Goal: Information Seeking & Learning: Learn about a topic

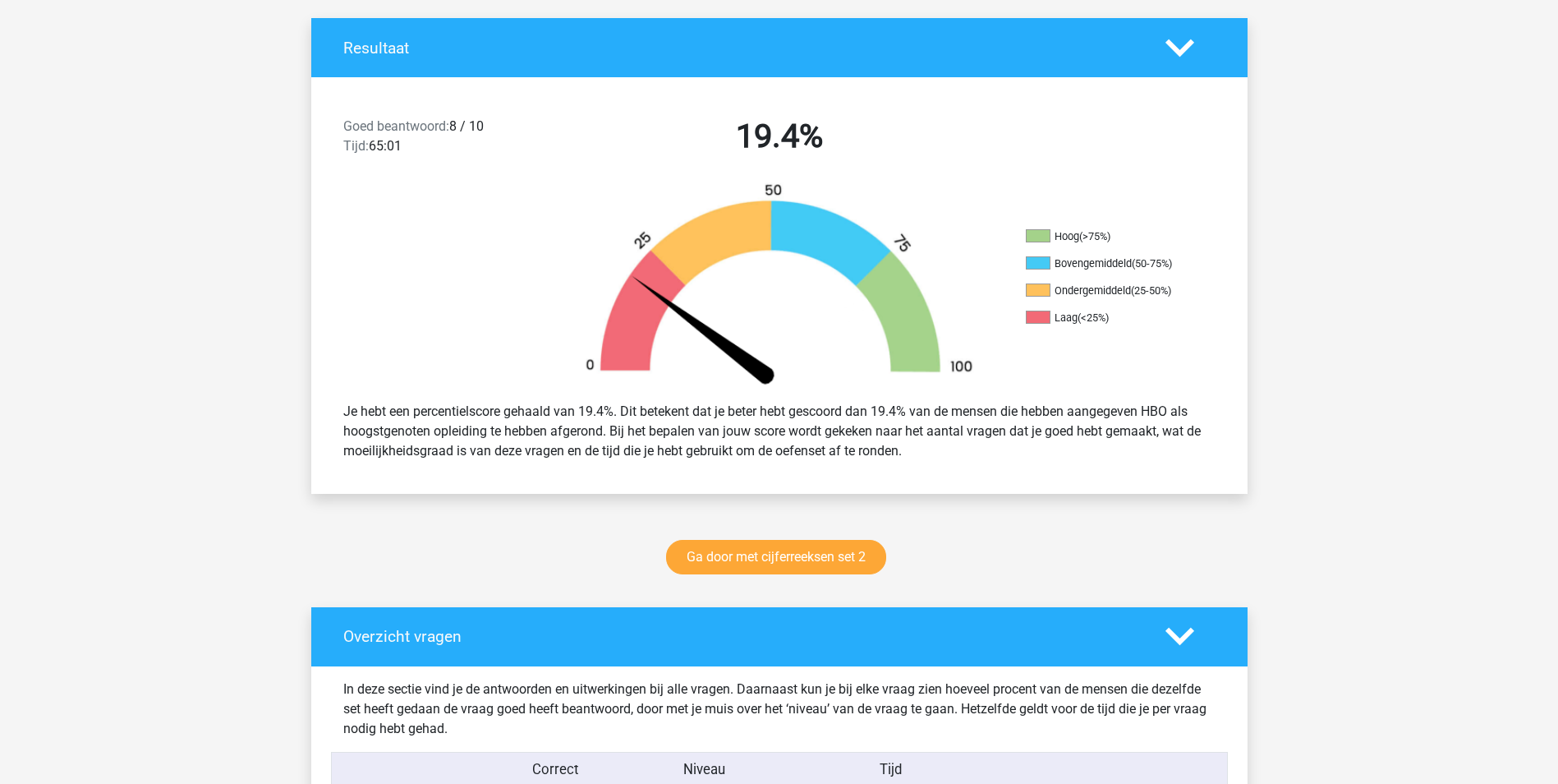
scroll to position [328, 0]
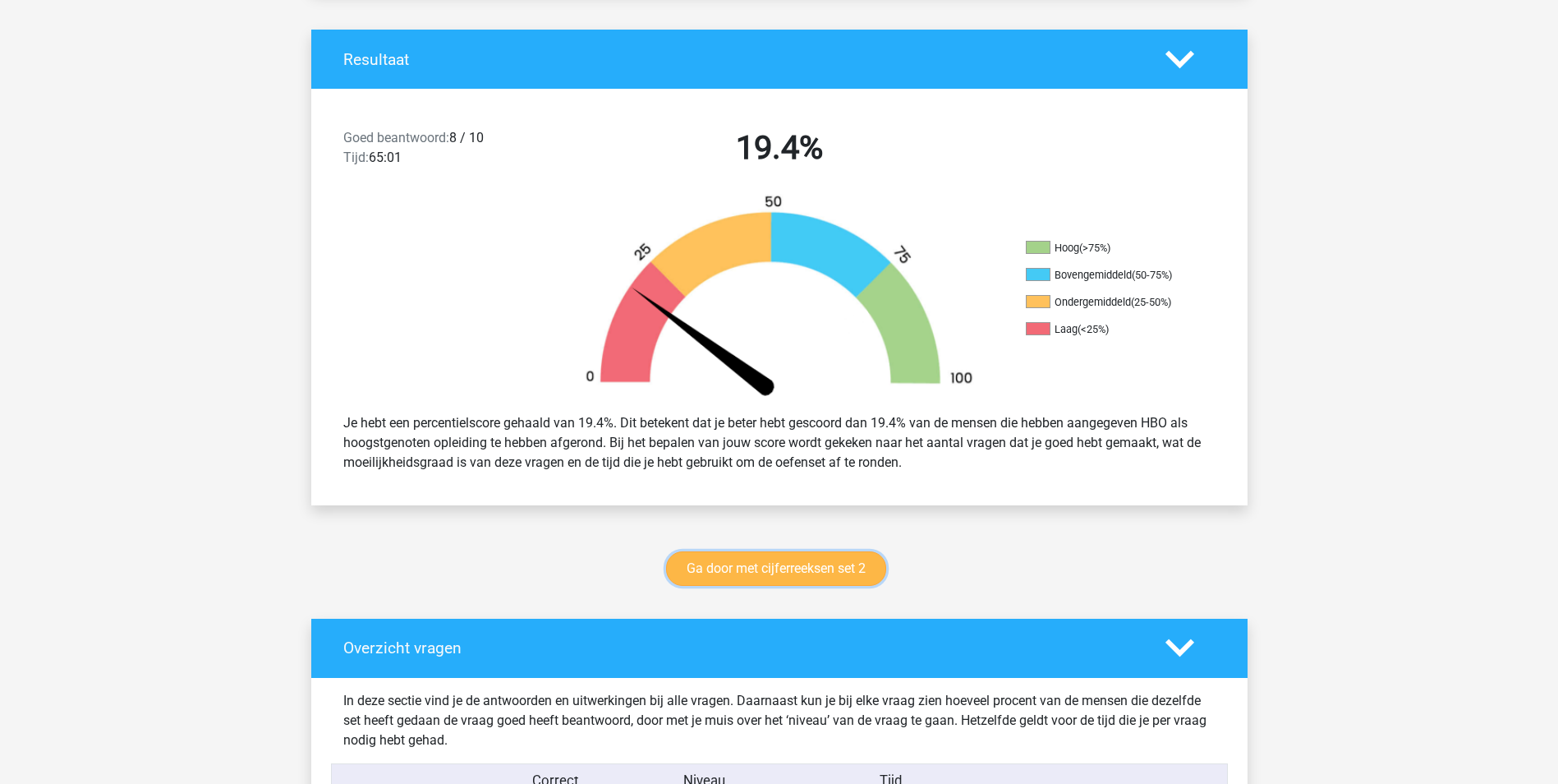
click at [790, 565] on link "Ga door met cijferreeksen set 2" at bounding box center [776, 568] width 220 height 35
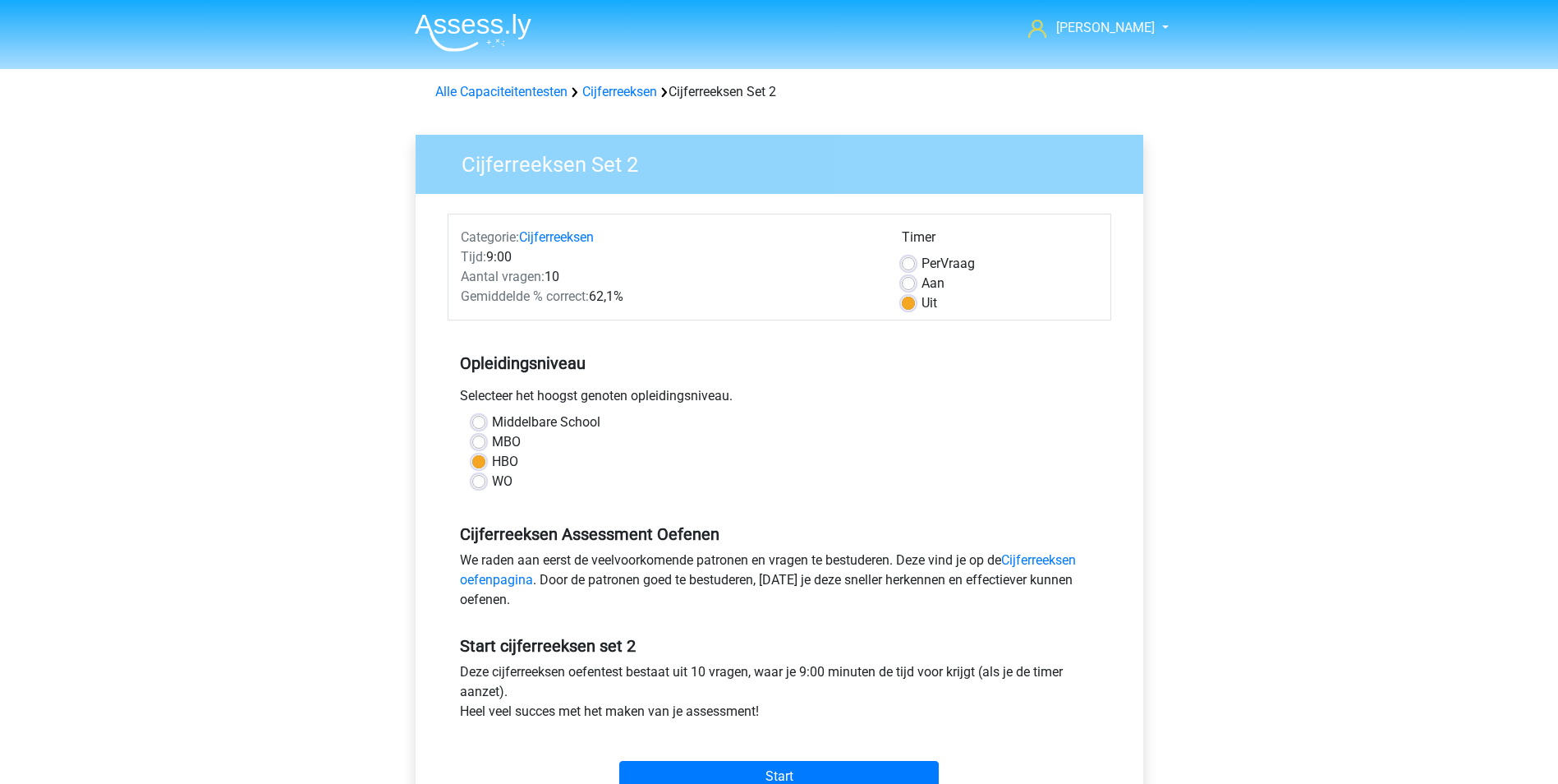
click at [921, 263] on label "Per Vraag" at bounding box center [948, 263] width 53 height 20
click at [907, 263] on input "Per Vraag" at bounding box center [908, 262] width 13 height 16
radio input "true"
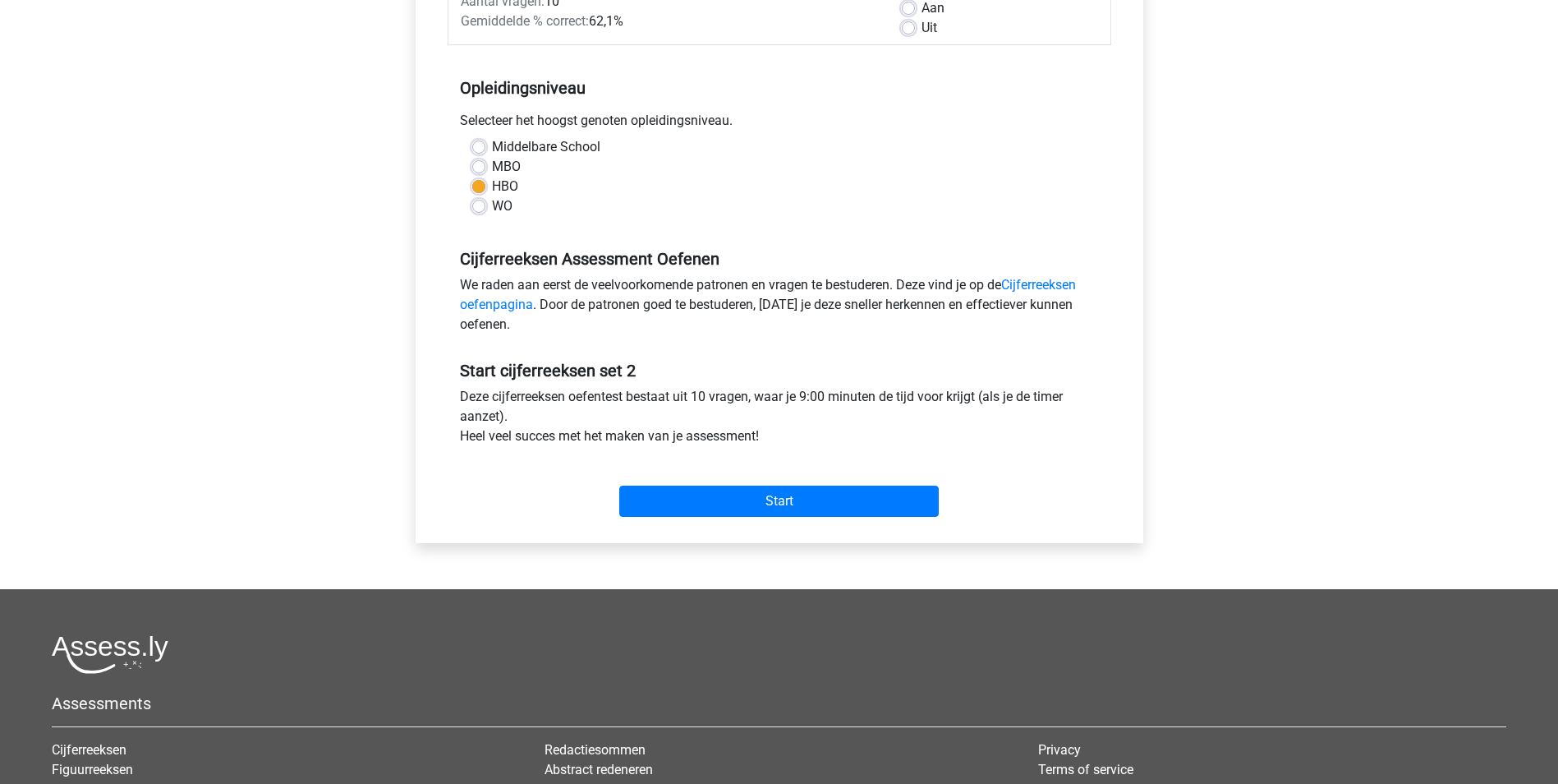
scroll to position [328, 0]
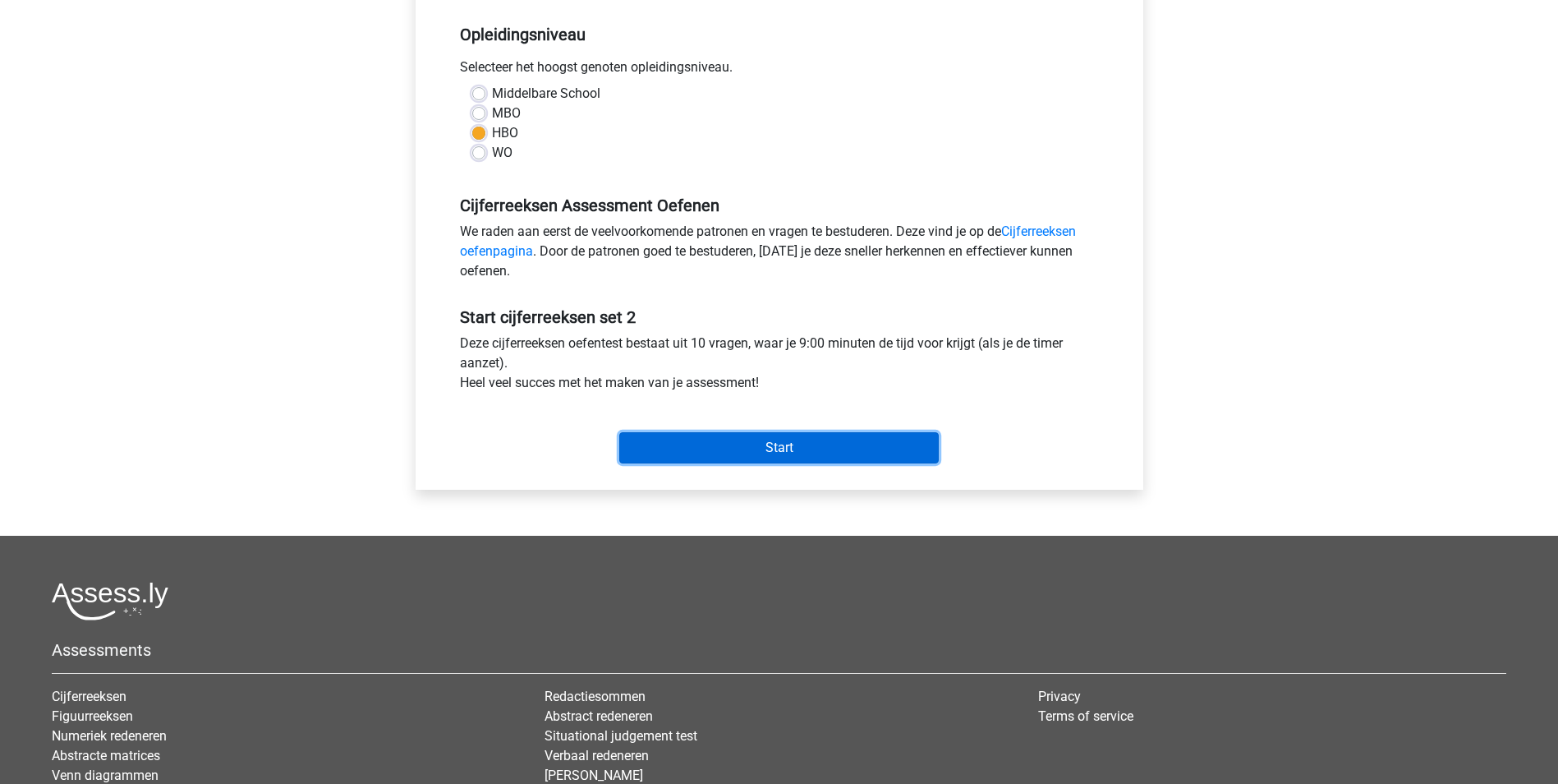
click at [780, 446] on input "Start" at bounding box center [779, 447] width 319 height 31
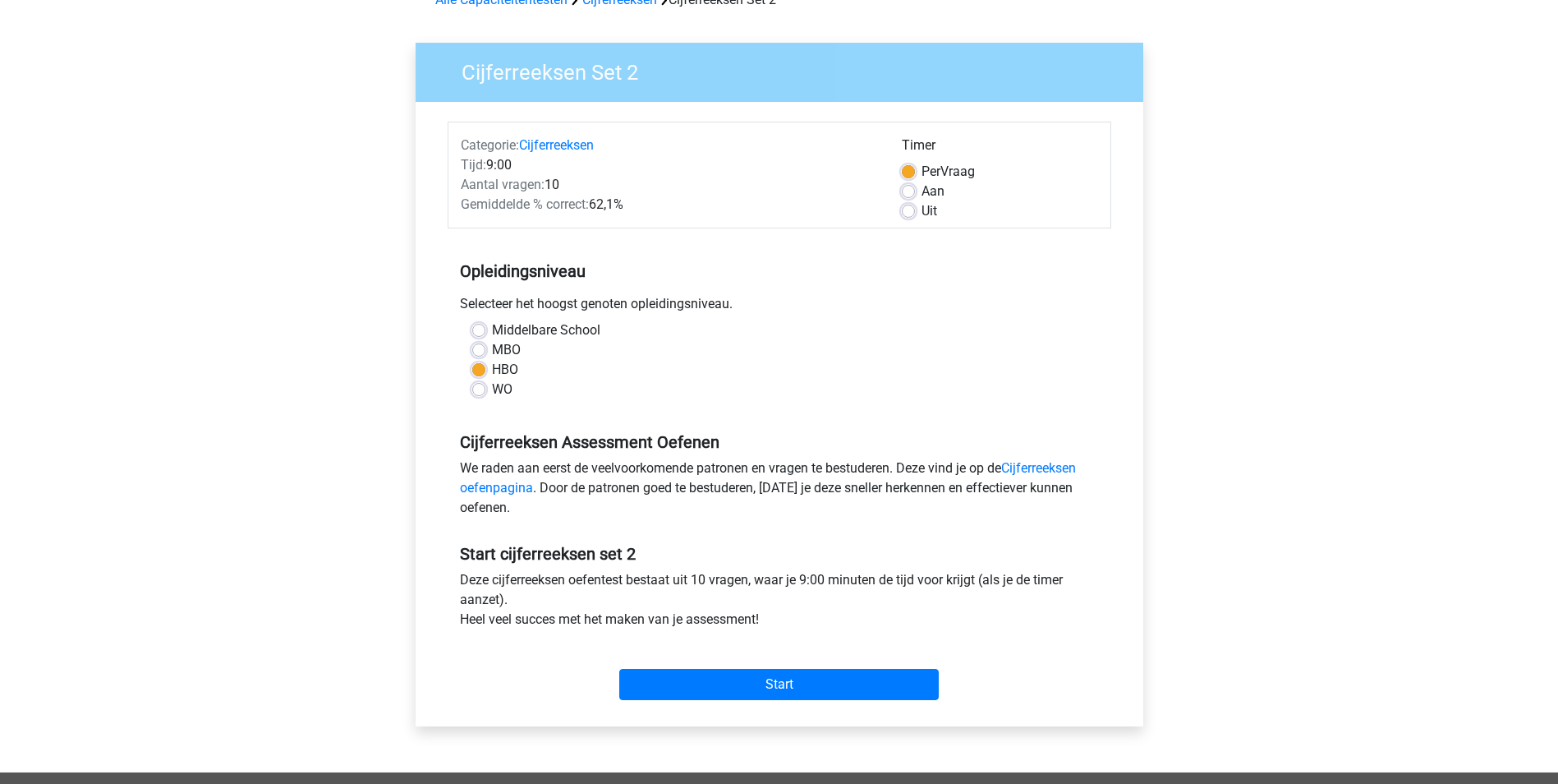
scroll to position [82, 0]
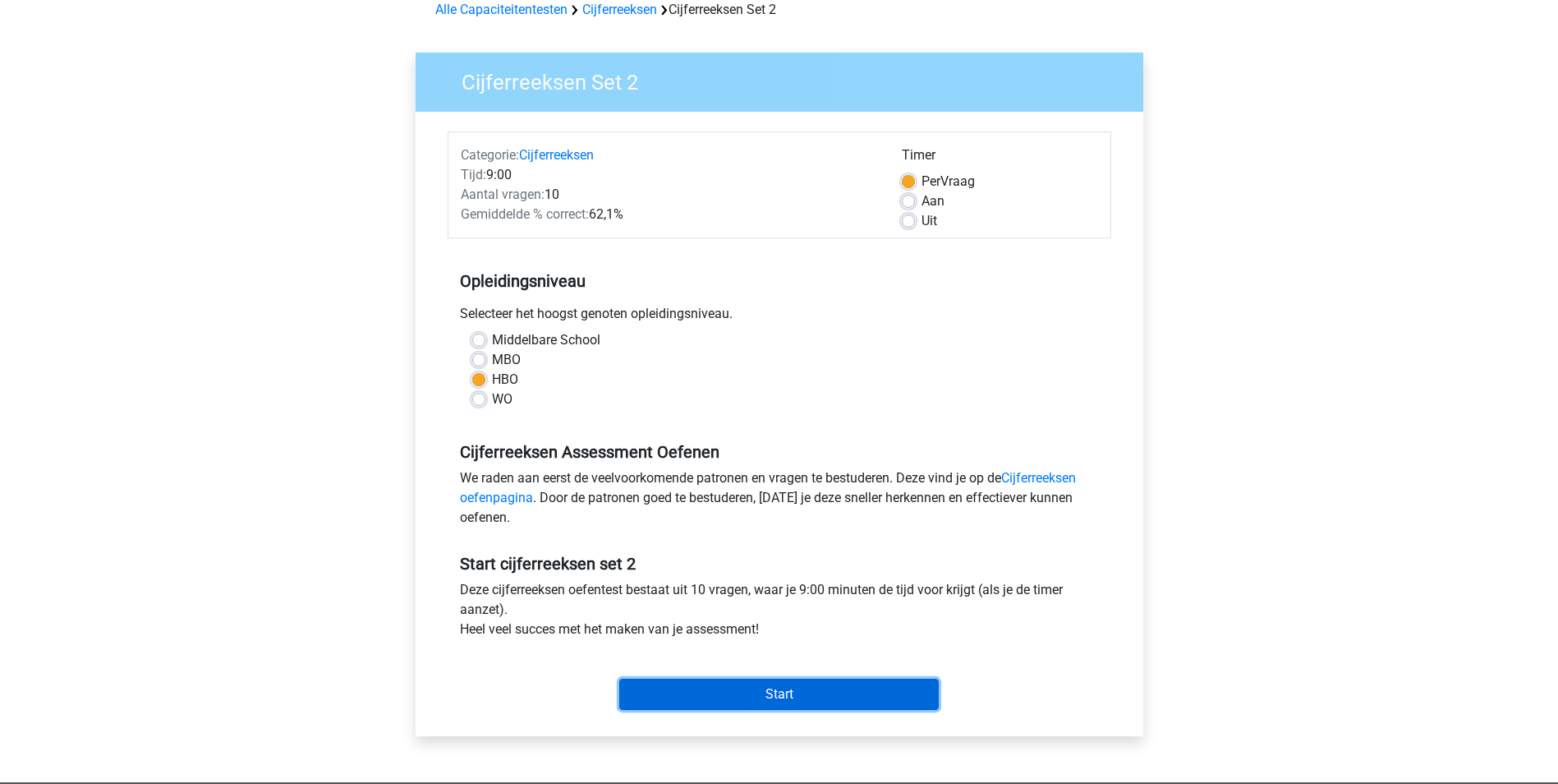
drag, startPoint x: 790, startPoint y: 692, endPoint x: 1080, endPoint y: 639, distance: 294.8
click at [807, 690] on input "Start" at bounding box center [779, 694] width 319 height 31
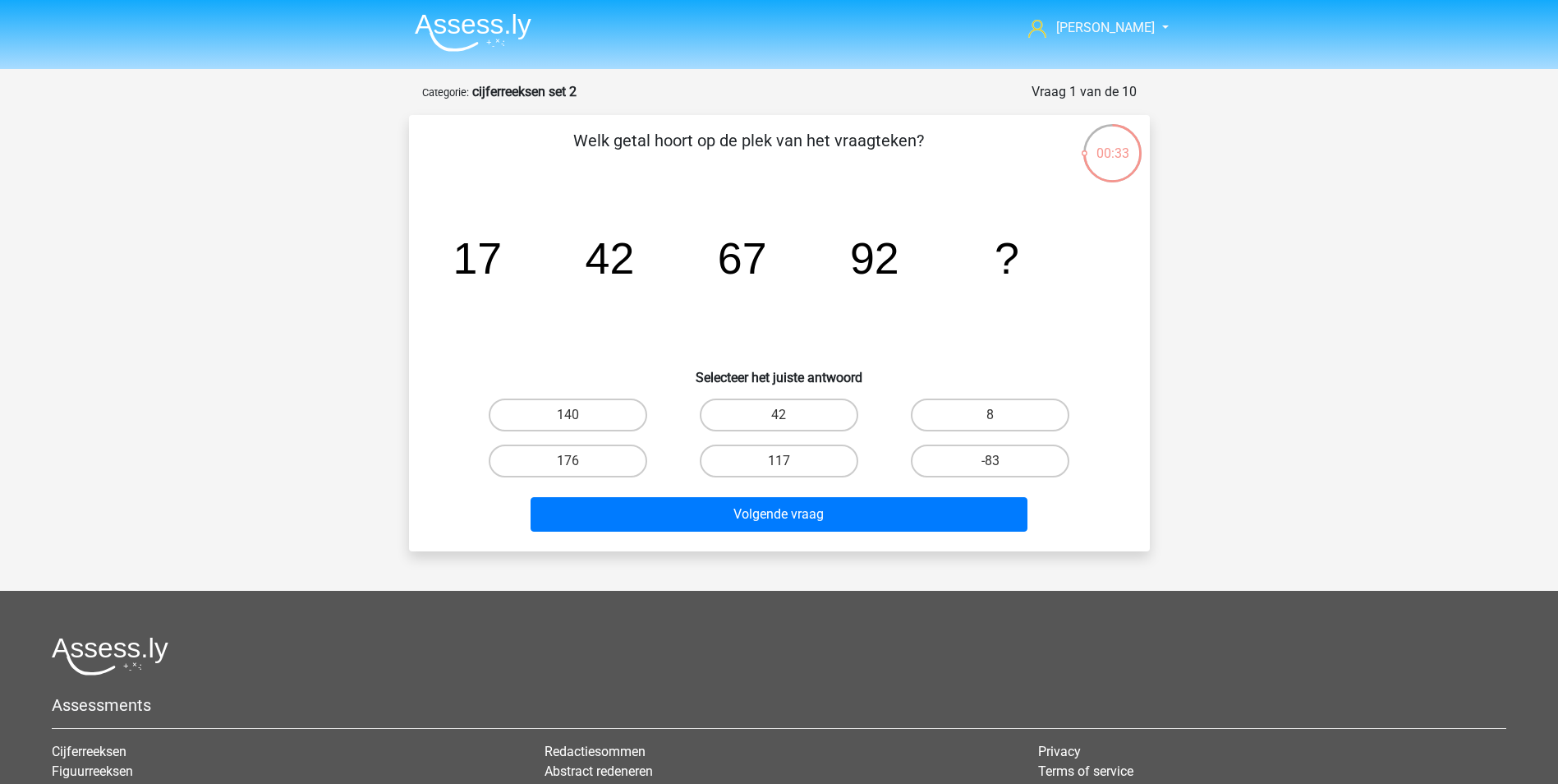
click at [1011, 314] on icon "image/svg+xml 17 42 67 92 ?" at bounding box center [779, 273] width 662 height 166
click at [597, 458] on label "-28" at bounding box center [567, 461] width 158 height 33
click at [578, 461] on input "-28" at bounding box center [573, 467] width 11 height 11
radio input "true"
click at [787, 461] on input "-25" at bounding box center [784, 467] width 11 height 11
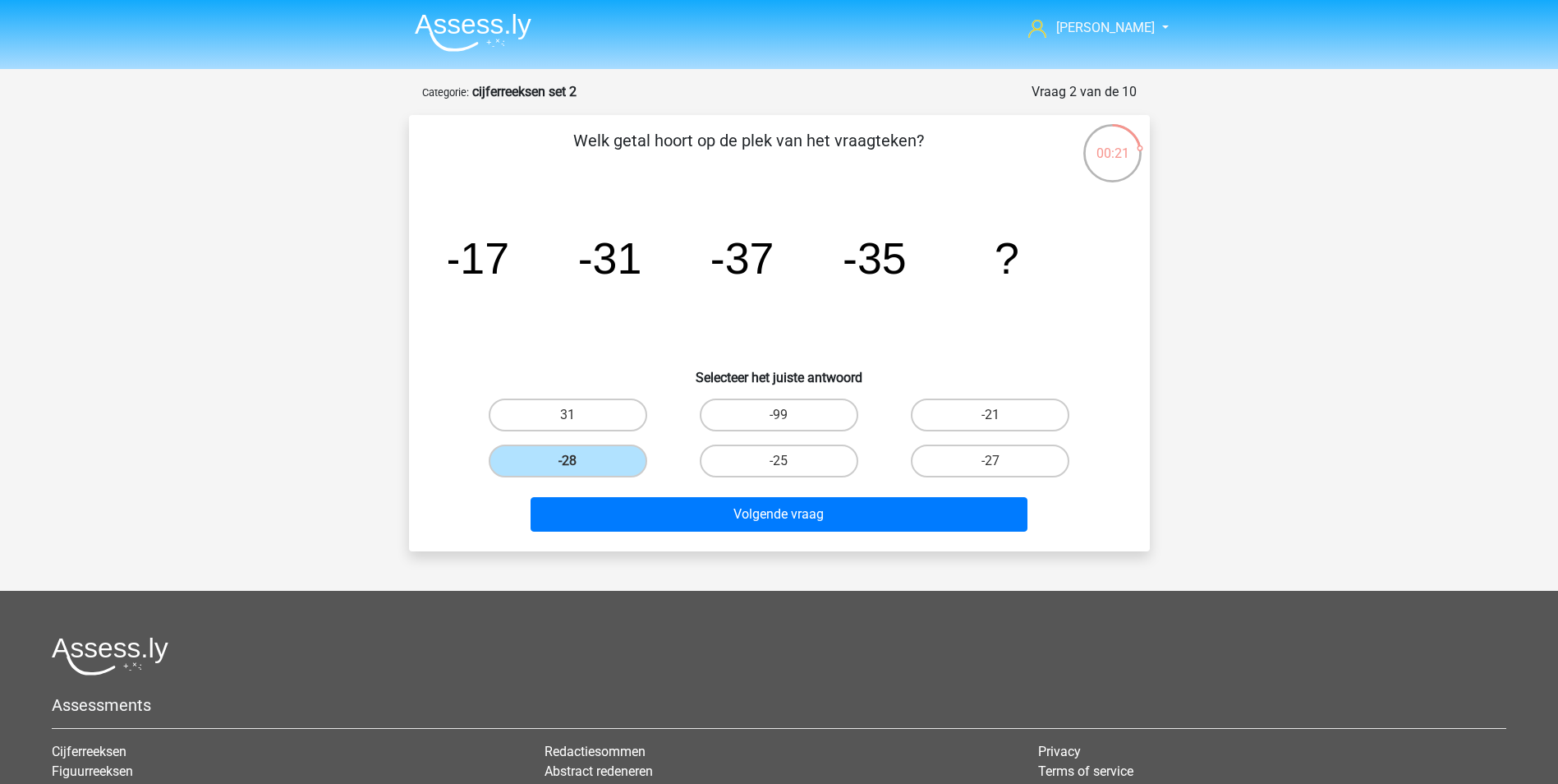
radio input "true"
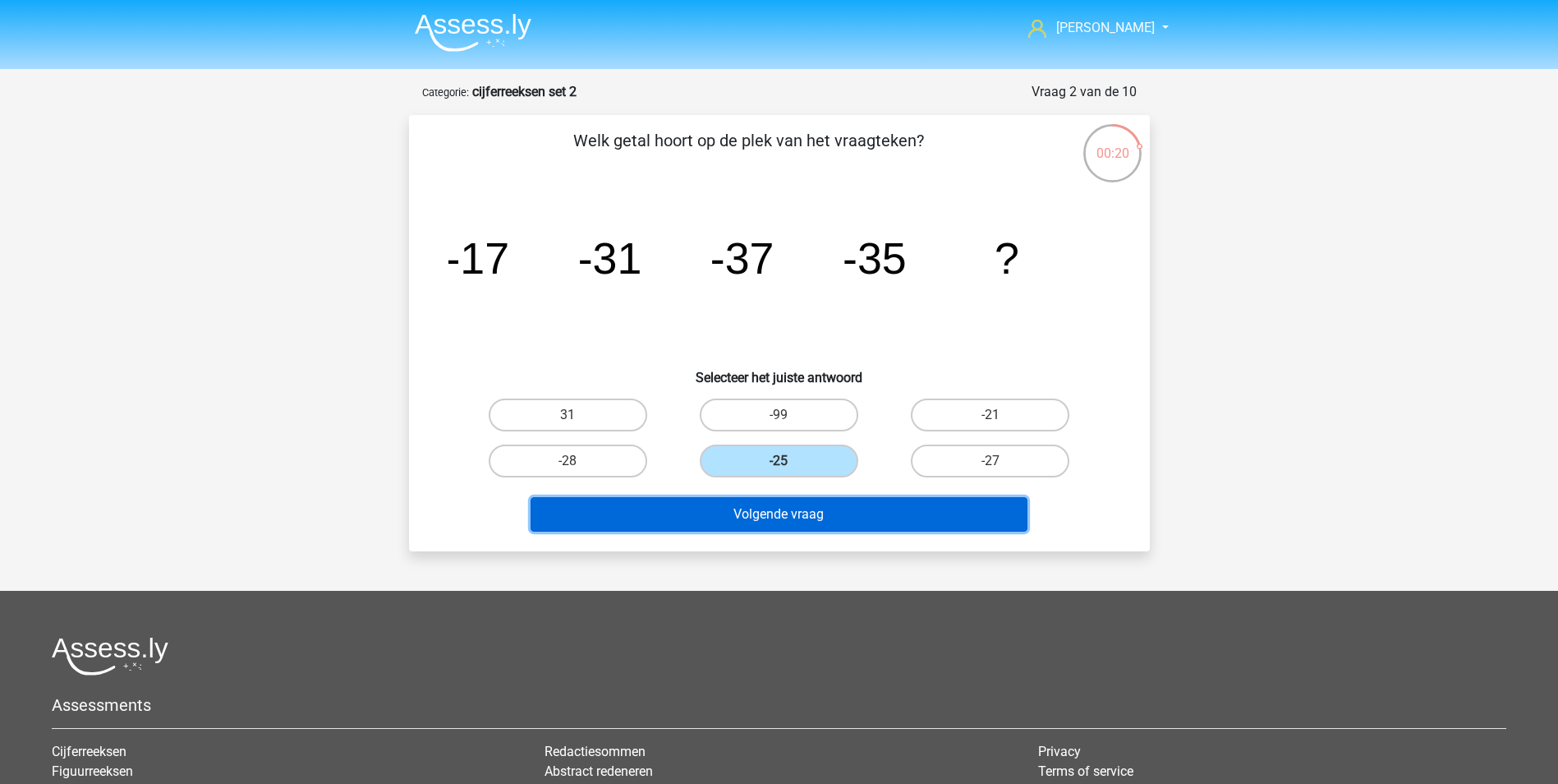
click at [828, 512] on button "Volgende vraag" at bounding box center [779, 514] width 497 height 35
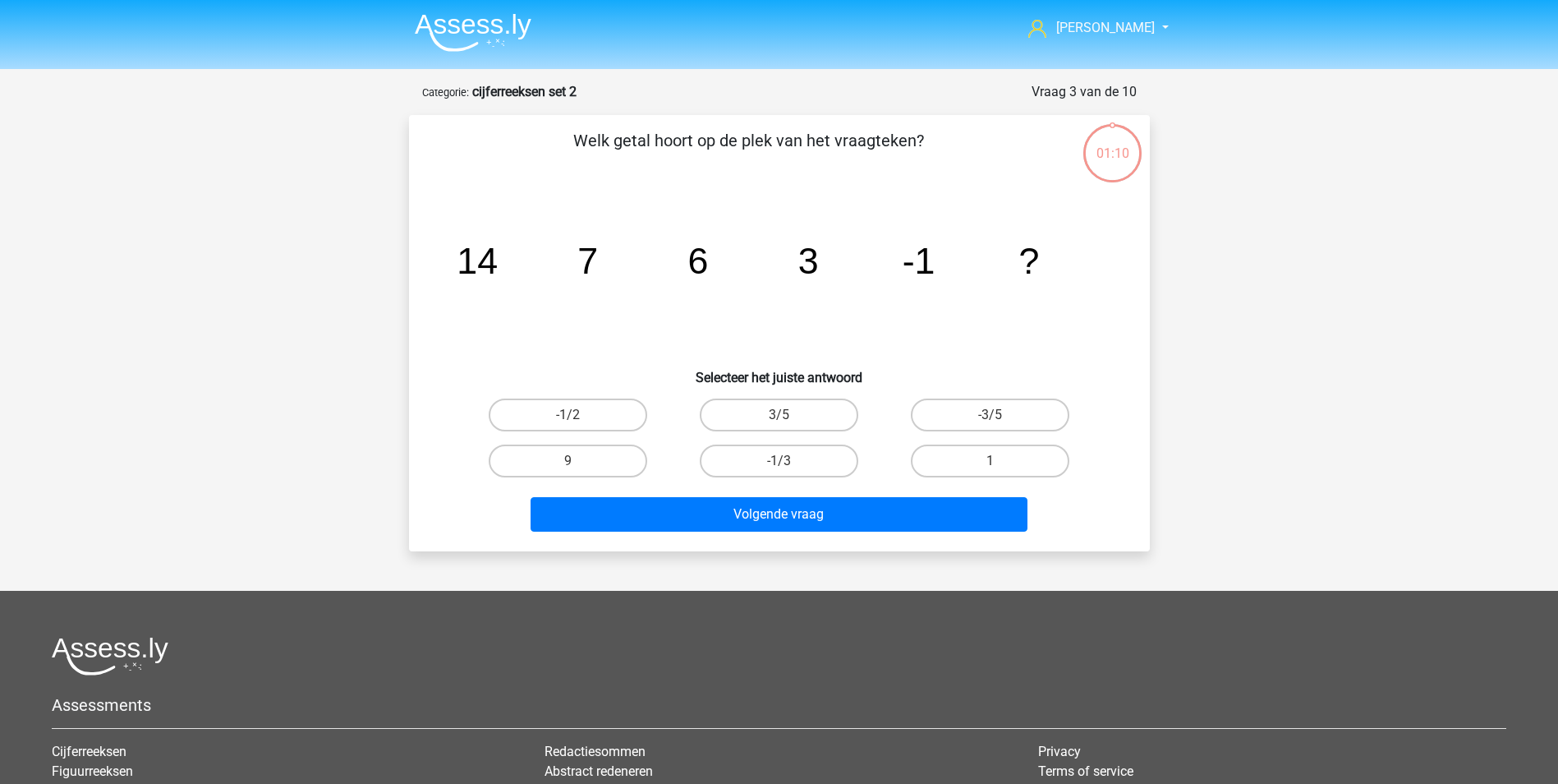
scroll to position [82, 0]
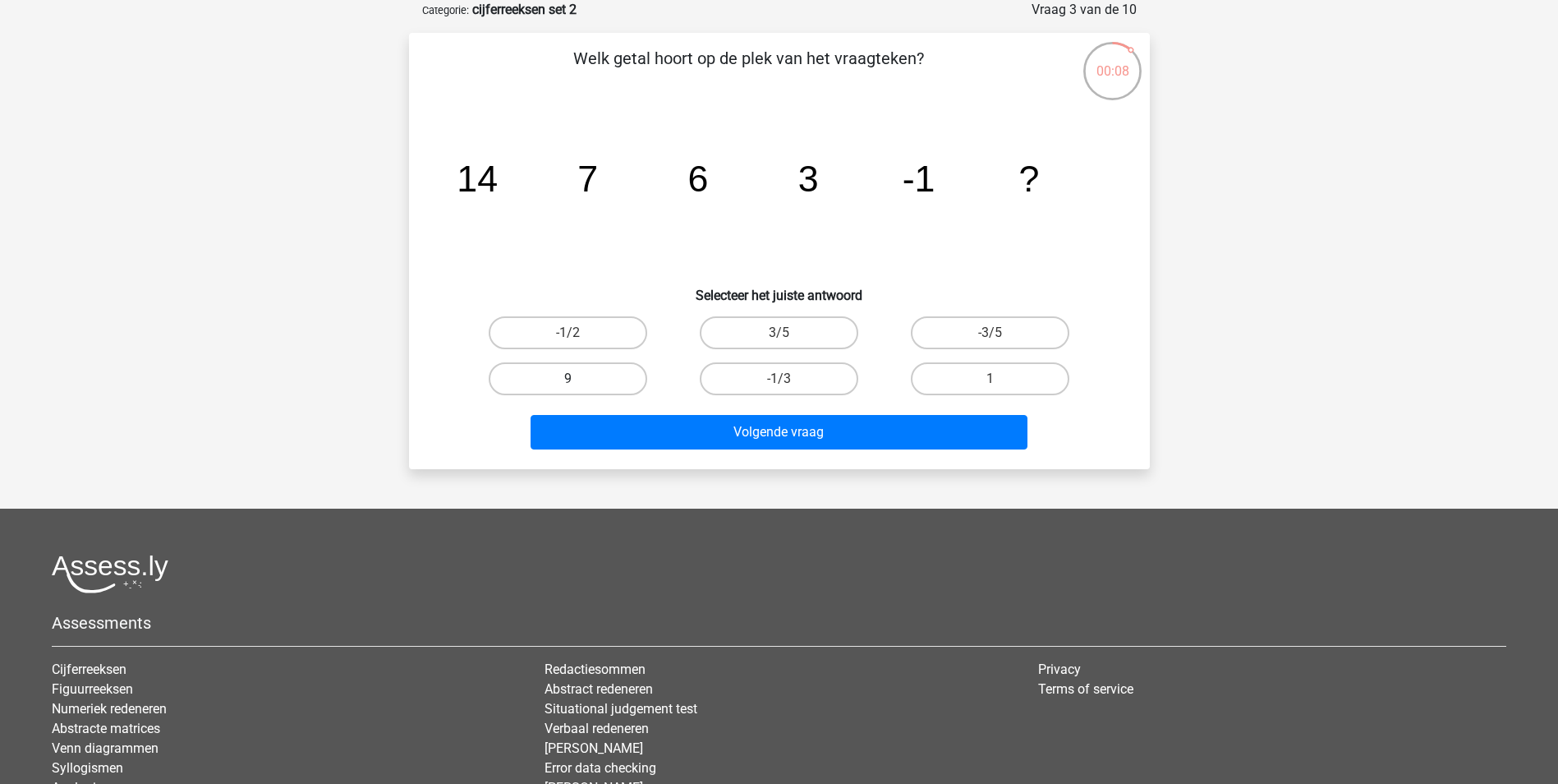
click at [606, 369] on label "9" at bounding box center [567, 379] width 158 height 33
click at [578, 379] on input "9" at bounding box center [573, 384] width 11 height 11
radio input "true"
click at [970, 375] on label "1" at bounding box center [990, 379] width 158 height 33
click at [991, 379] on input "1" at bounding box center [996, 384] width 11 height 11
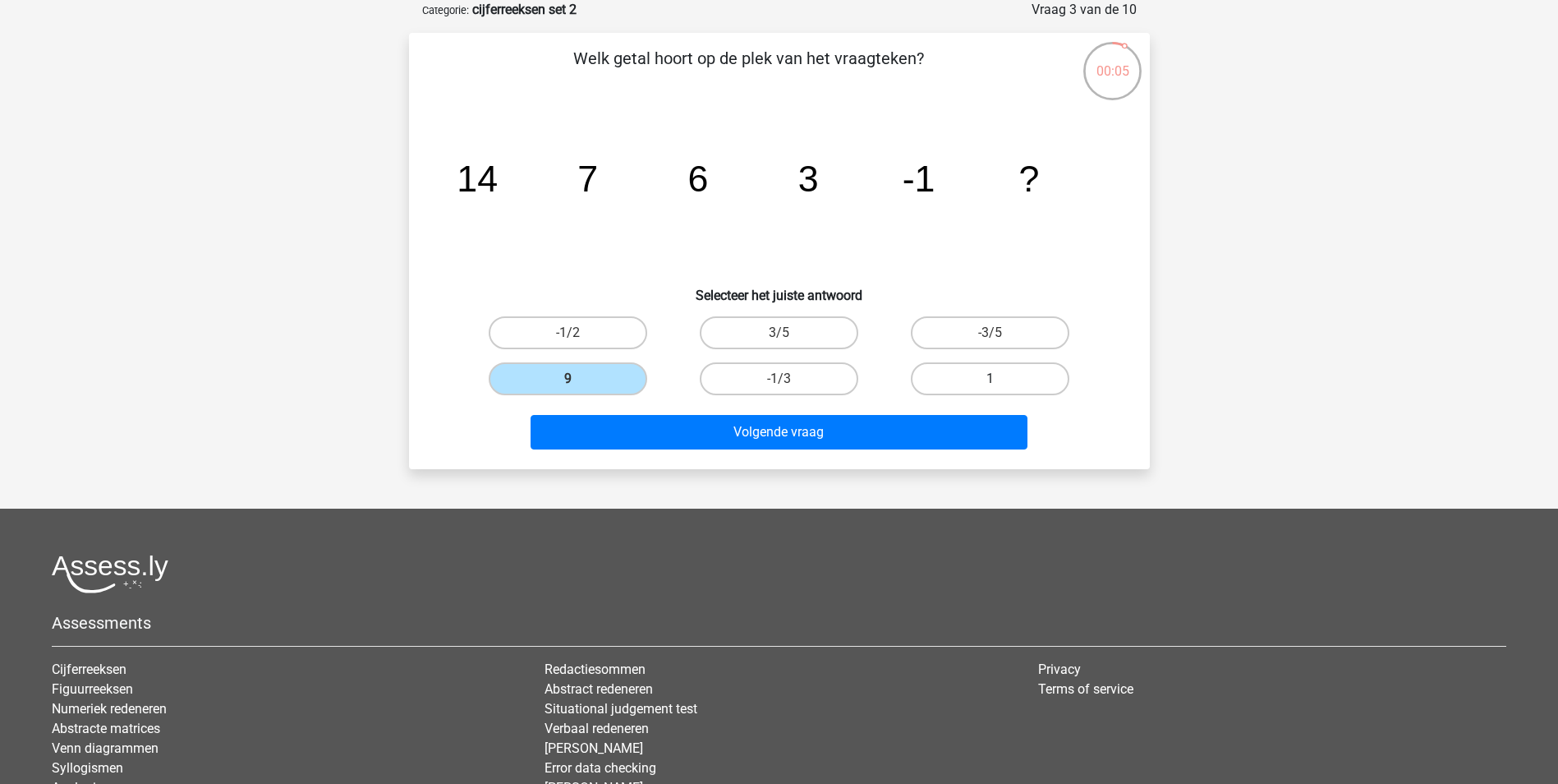
radio input "true"
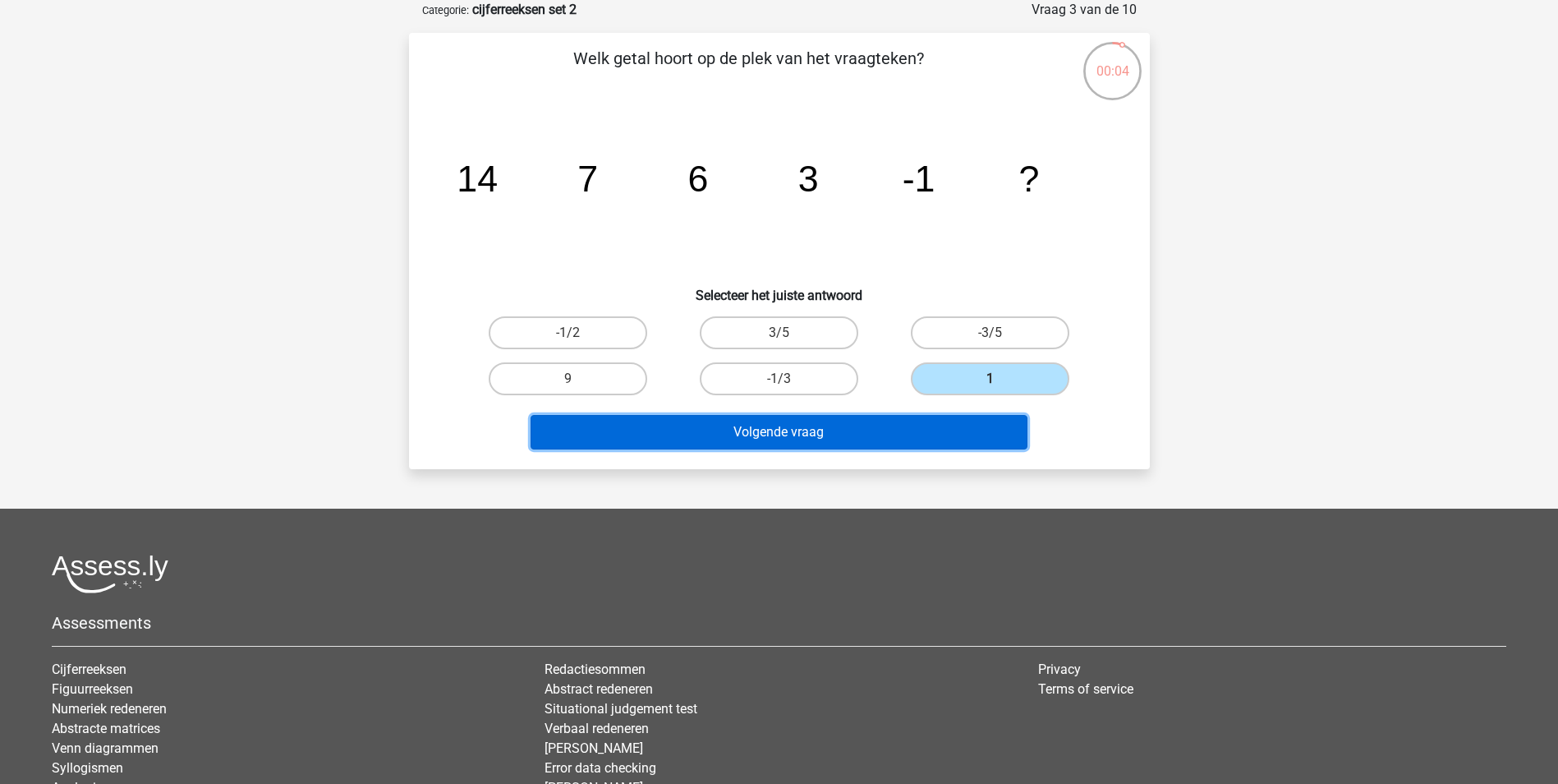
drag, startPoint x: 878, startPoint y: 423, endPoint x: 897, endPoint y: 422, distance: 19.0
click at [880, 424] on button "Volgende vraag" at bounding box center [779, 432] width 497 height 35
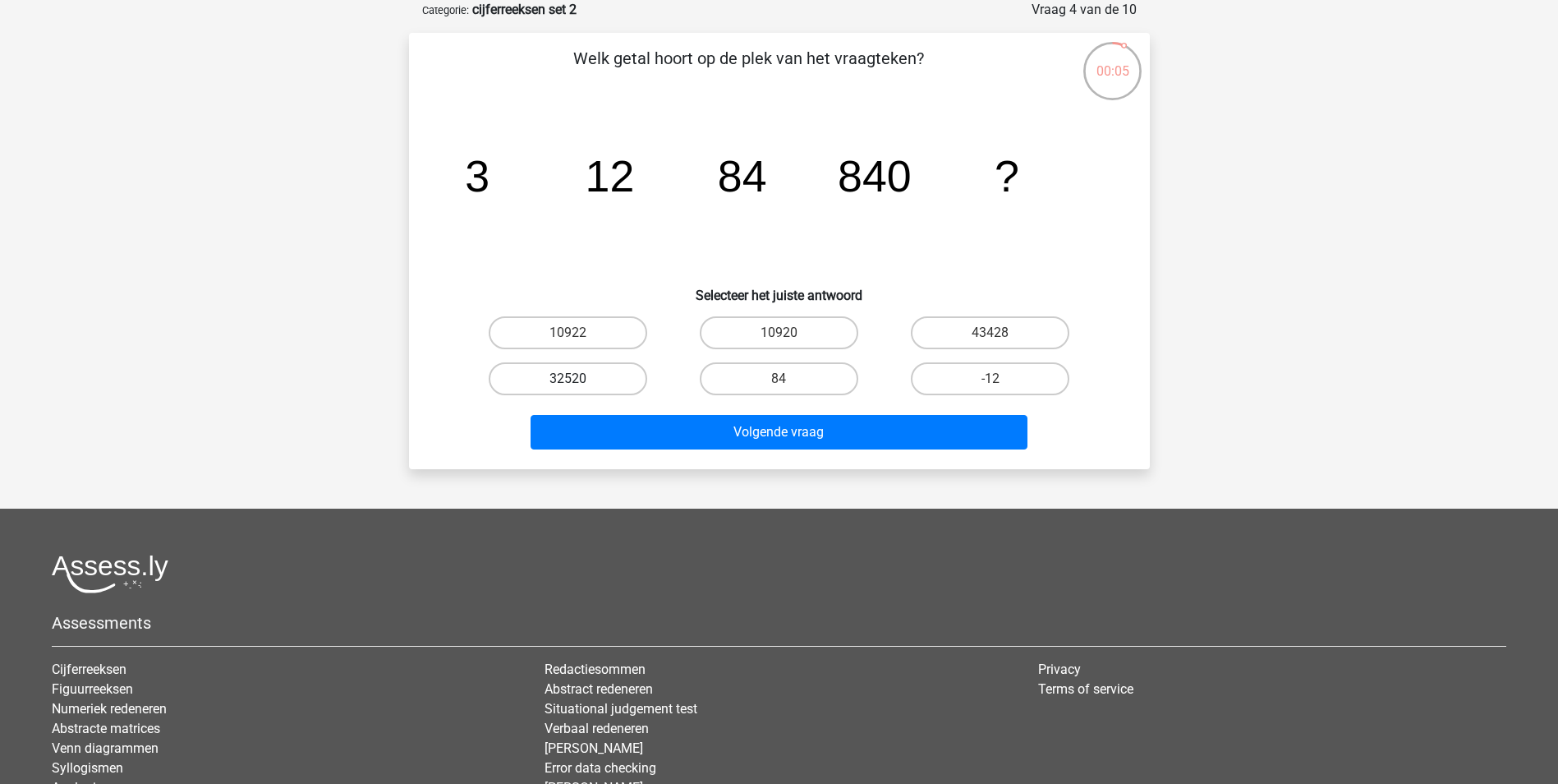
click at [591, 379] on label "32520" at bounding box center [567, 379] width 158 height 33
click at [578, 379] on input "32520" at bounding box center [573, 384] width 11 height 11
radio input "true"
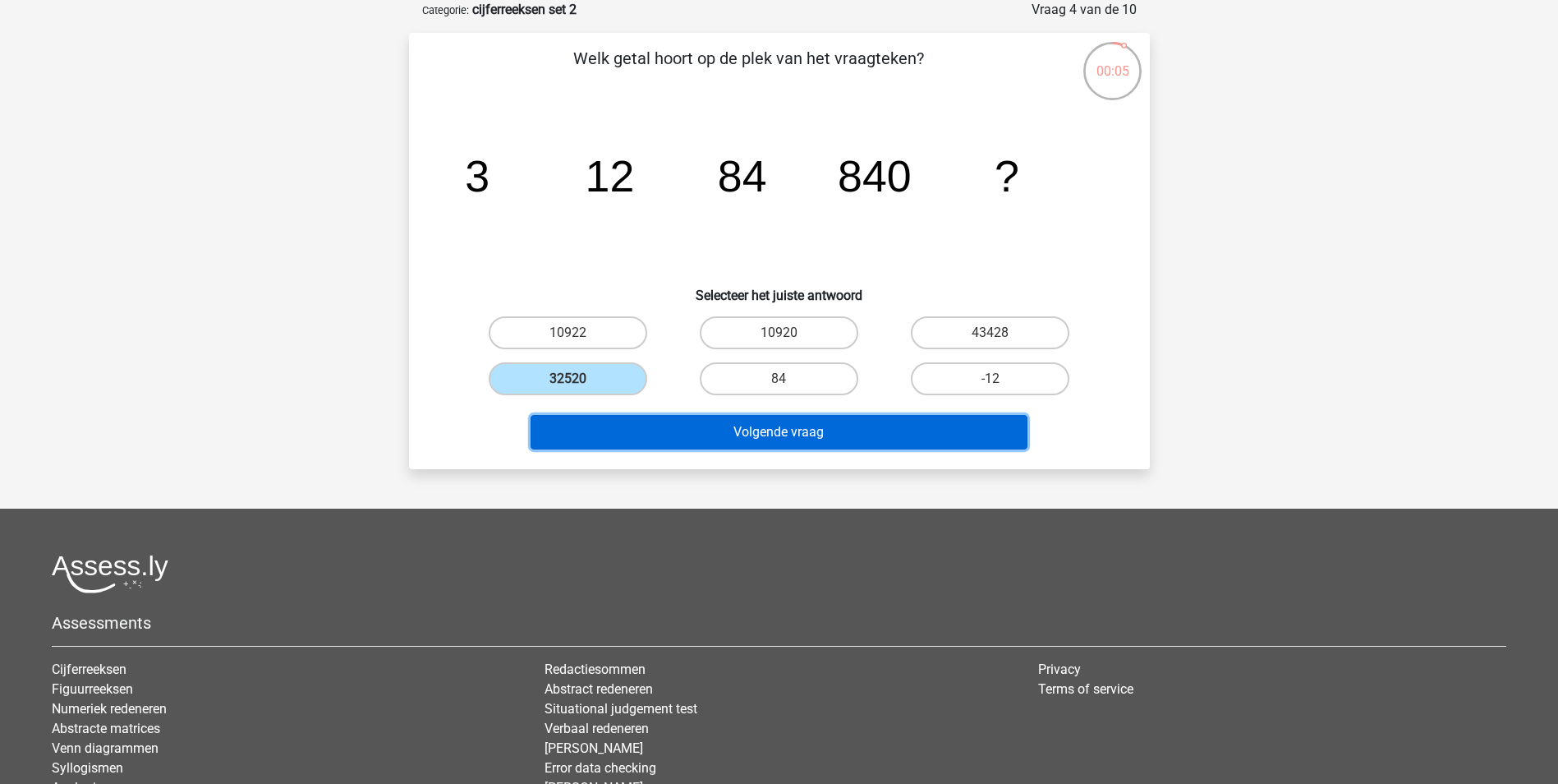
click at [775, 424] on button "Volgende vraag" at bounding box center [779, 432] width 497 height 35
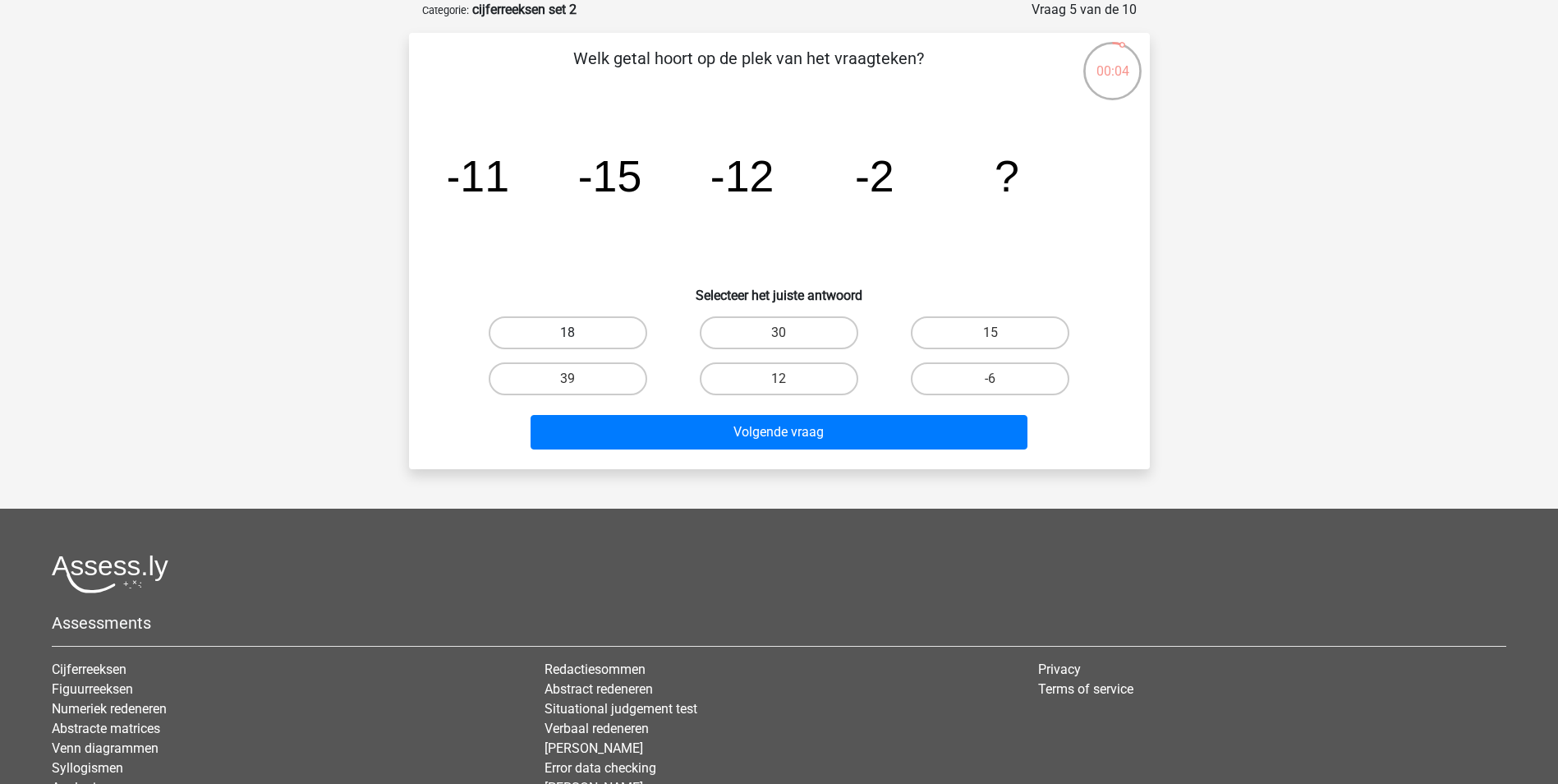
click at [594, 332] on label "18" at bounding box center [567, 333] width 158 height 33
click at [578, 333] on input "18" at bounding box center [573, 338] width 11 height 11
radio input "true"
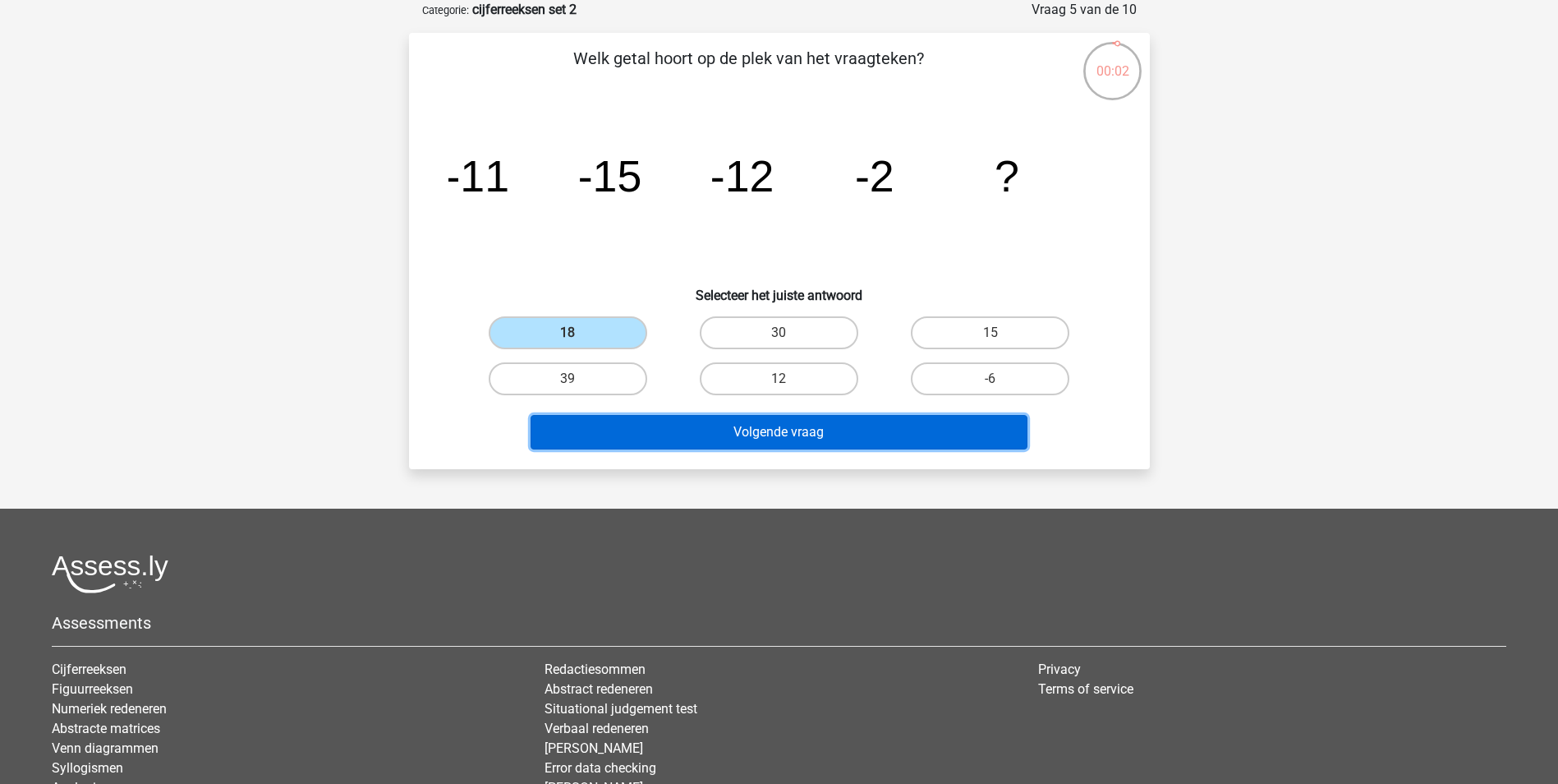
click at [823, 427] on button "Volgende vraag" at bounding box center [779, 432] width 497 height 35
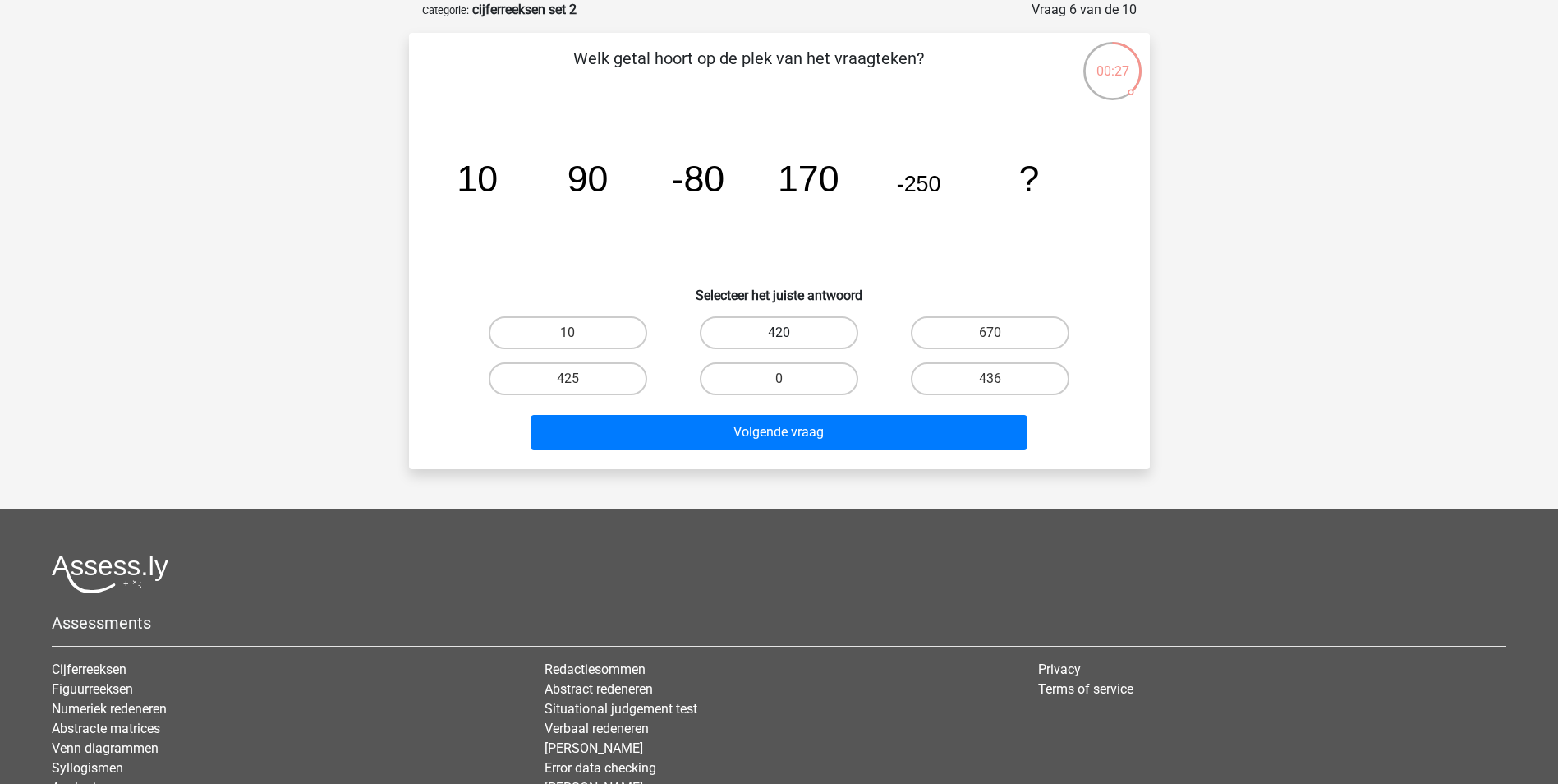
click at [812, 334] on label "420" at bounding box center [779, 333] width 158 height 33
click at [790, 334] on input "420" at bounding box center [784, 338] width 11 height 11
radio input "true"
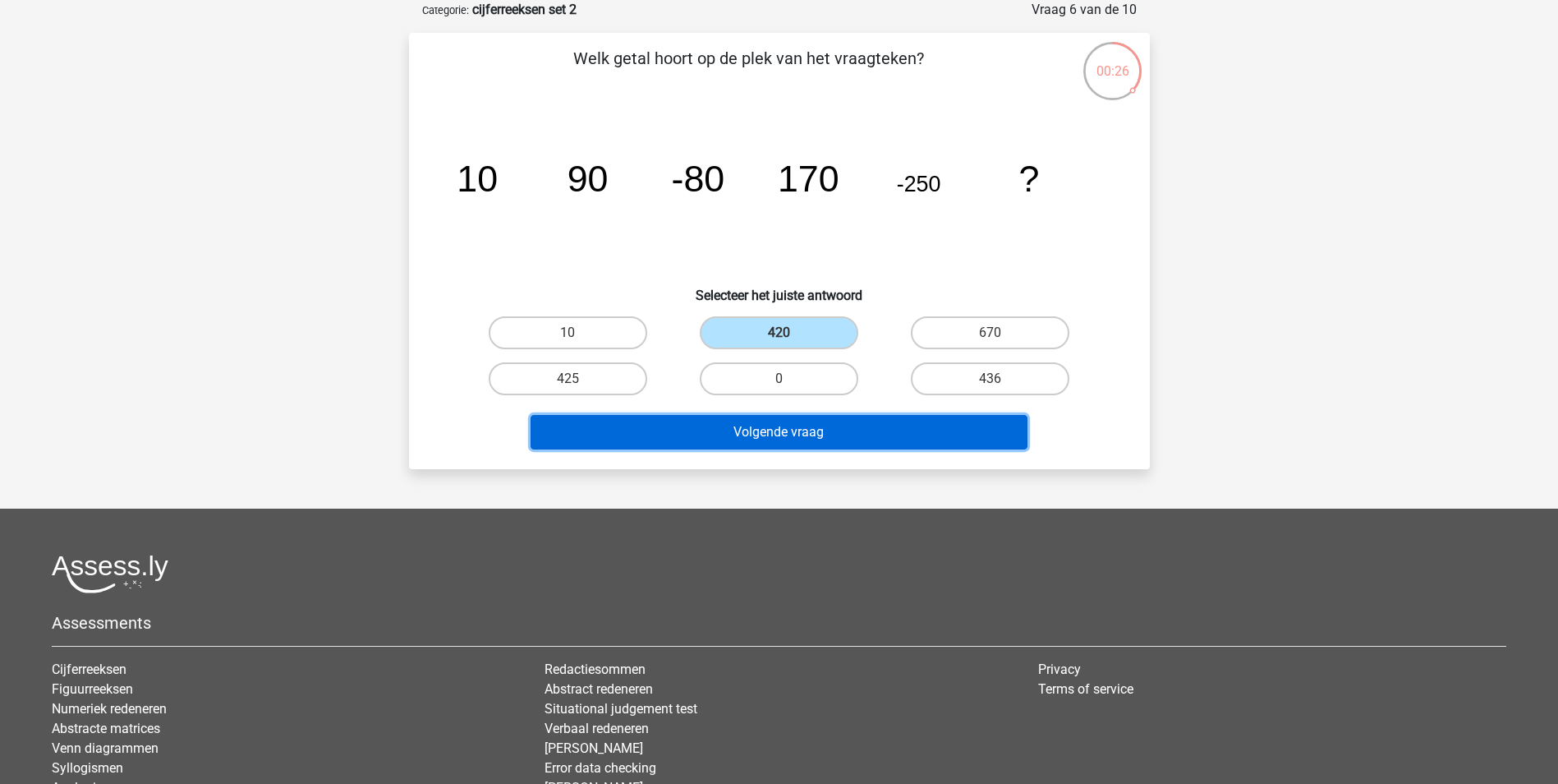
click at [832, 440] on button "Volgende vraag" at bounding box center [779, 432] width 497 height 35
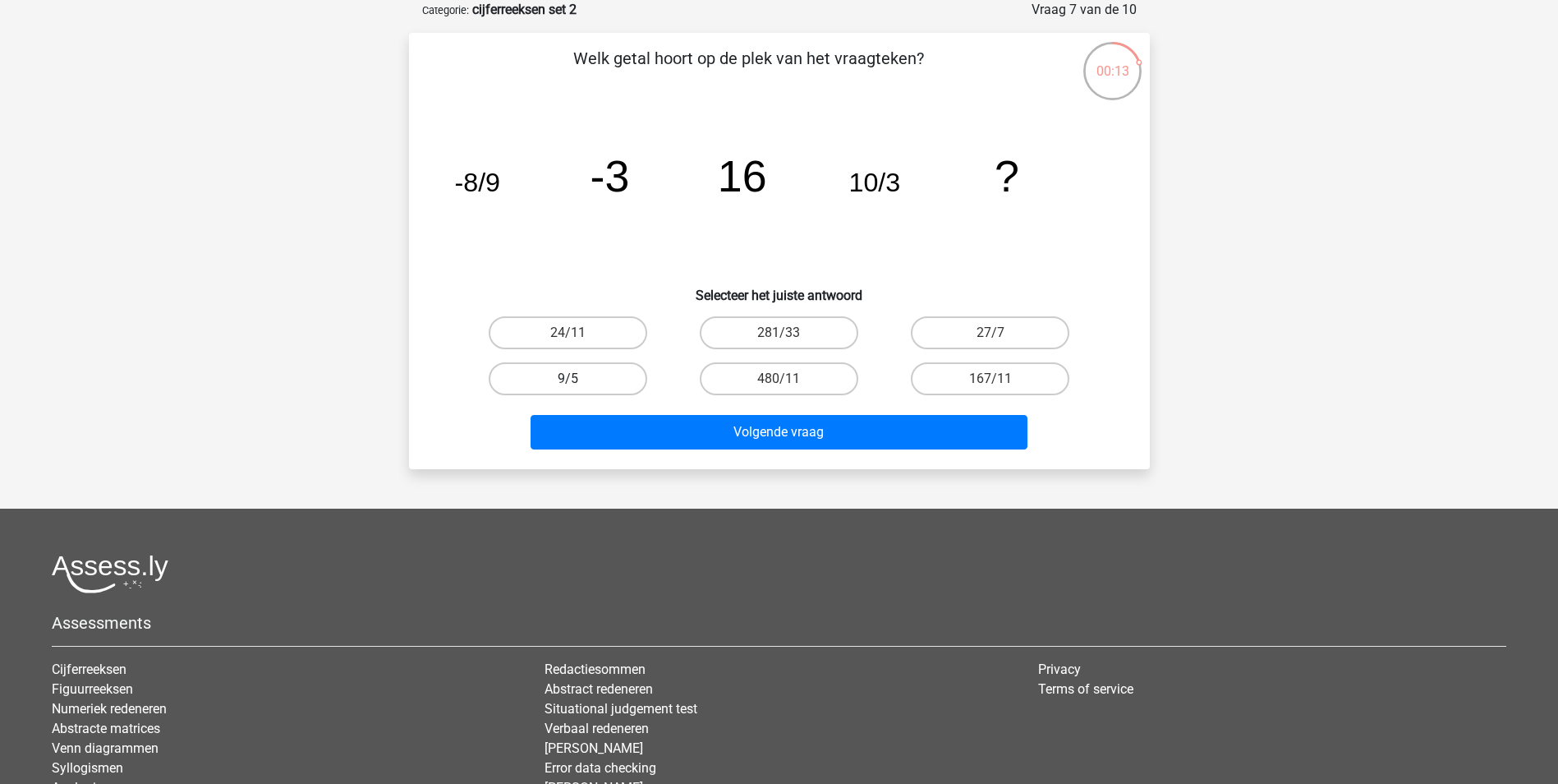
click at [597, 374] on label "9/5" at bounding box center [567, 379] width 158 height 33
click at [578, 379] on input "9/5" at bounding box center [573, 384] width 11 height 11
radio input "true"
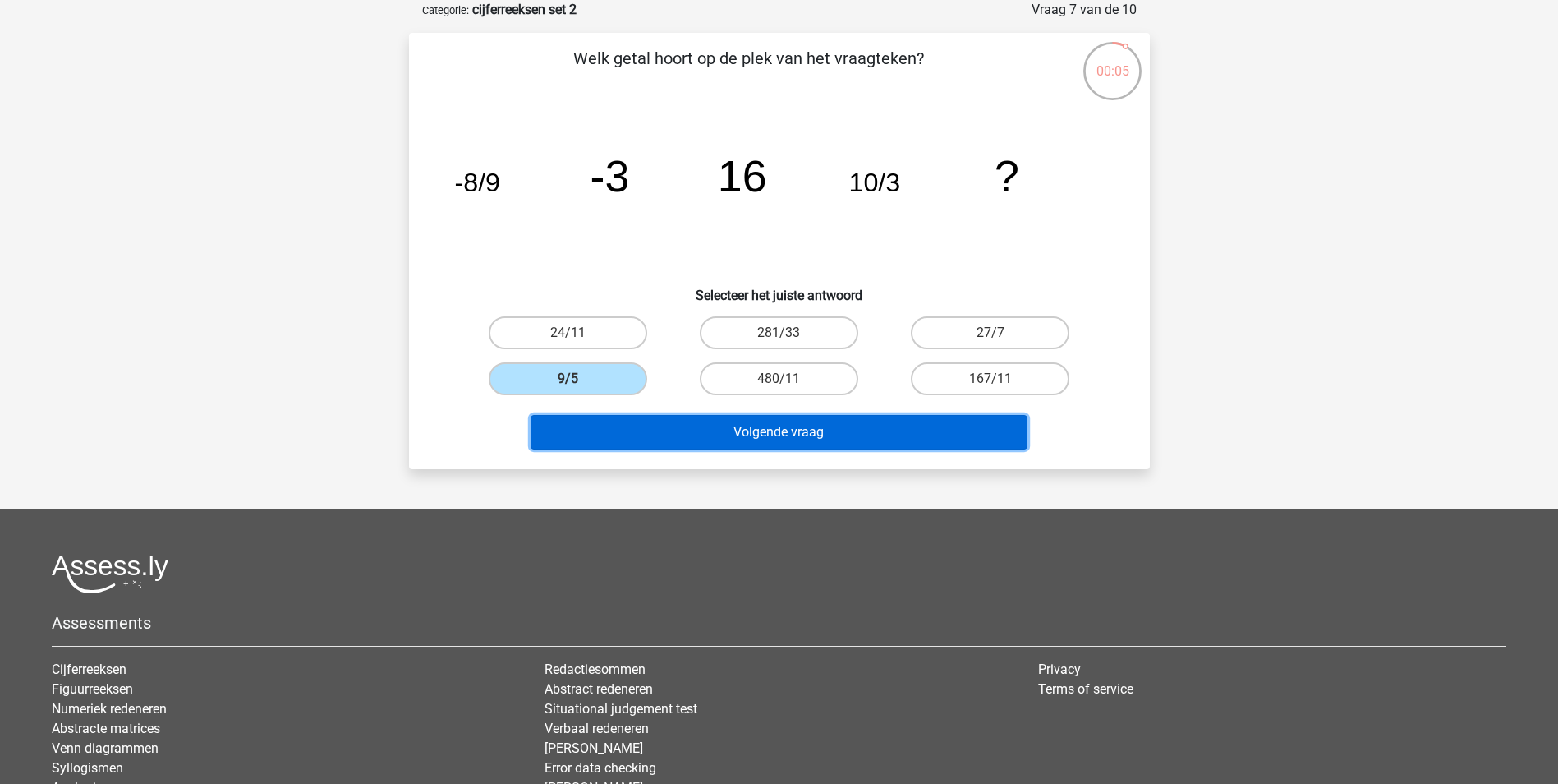
click at [845, 435] on button "Volgende vraag" at bounding box center [779, 432] width 497 height 35
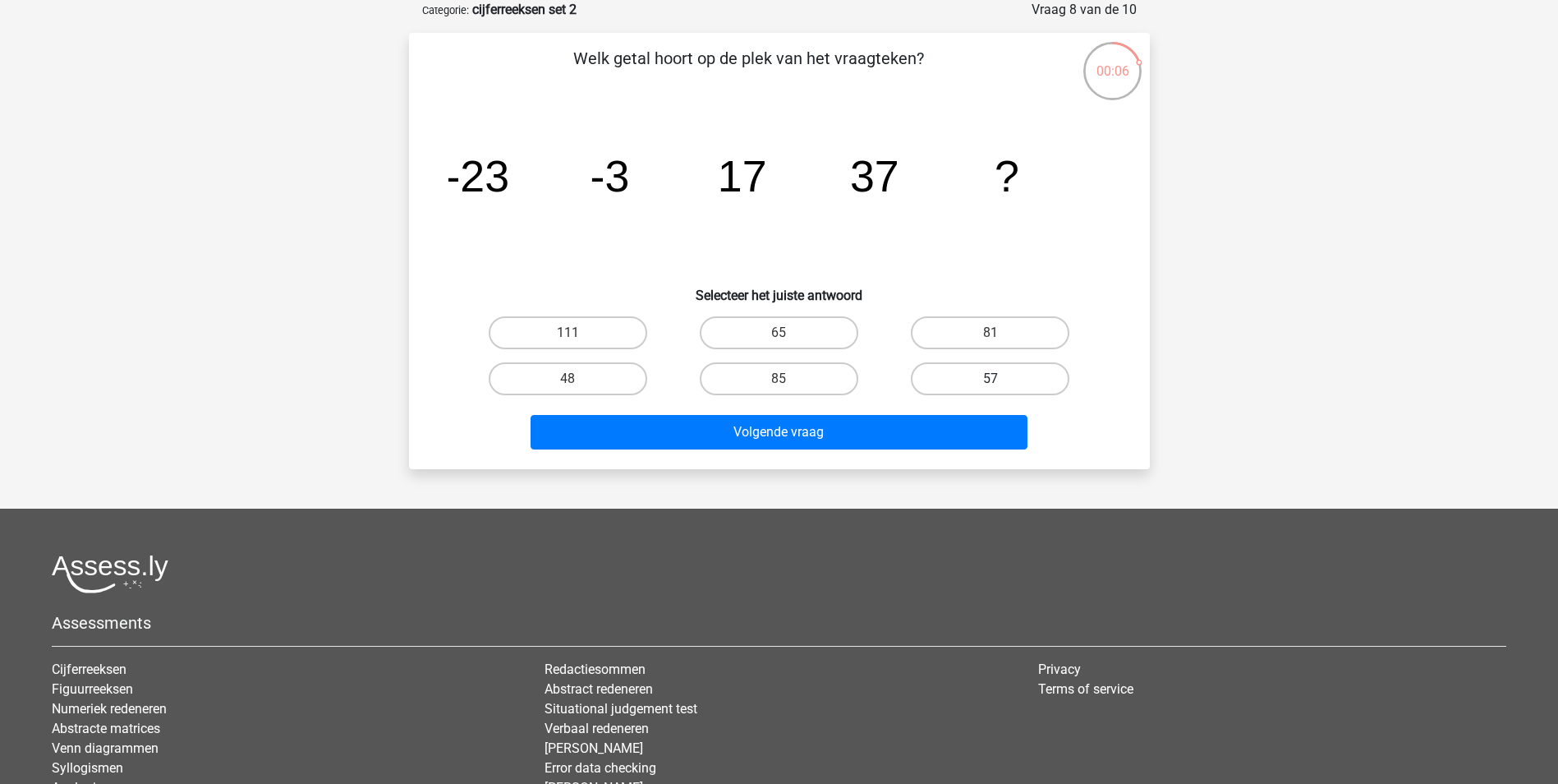
click at [977, 381] on label "57" at bounding box center [990, 379] width 158 height 33
click at [991, 381] on input "57" at bounding box center [996, 384] width 11 height 11
radio input "true"
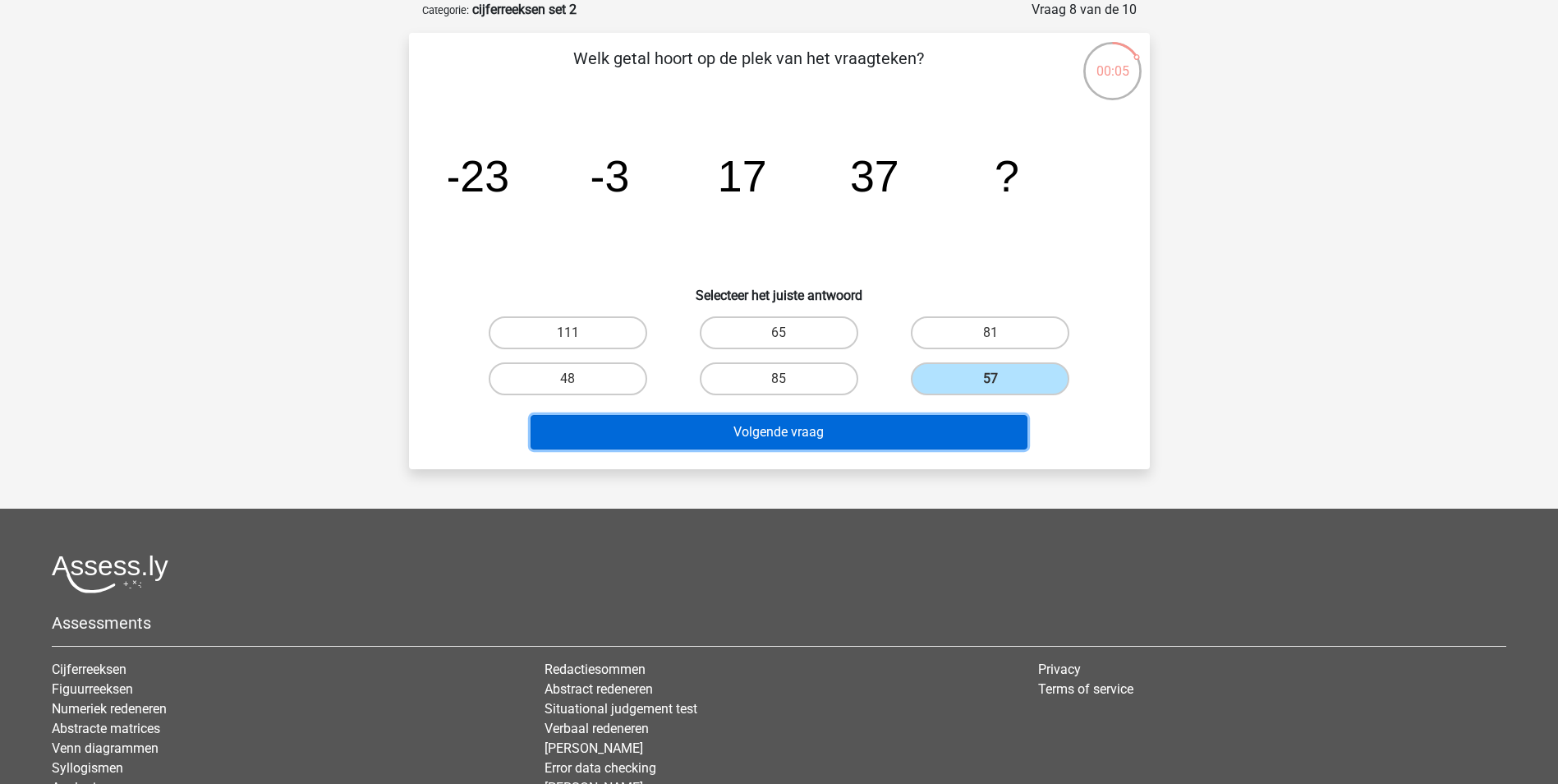
click at [785, 431] on button "Volgende vraag" at bounding box center [779, 432] width 497 height 35
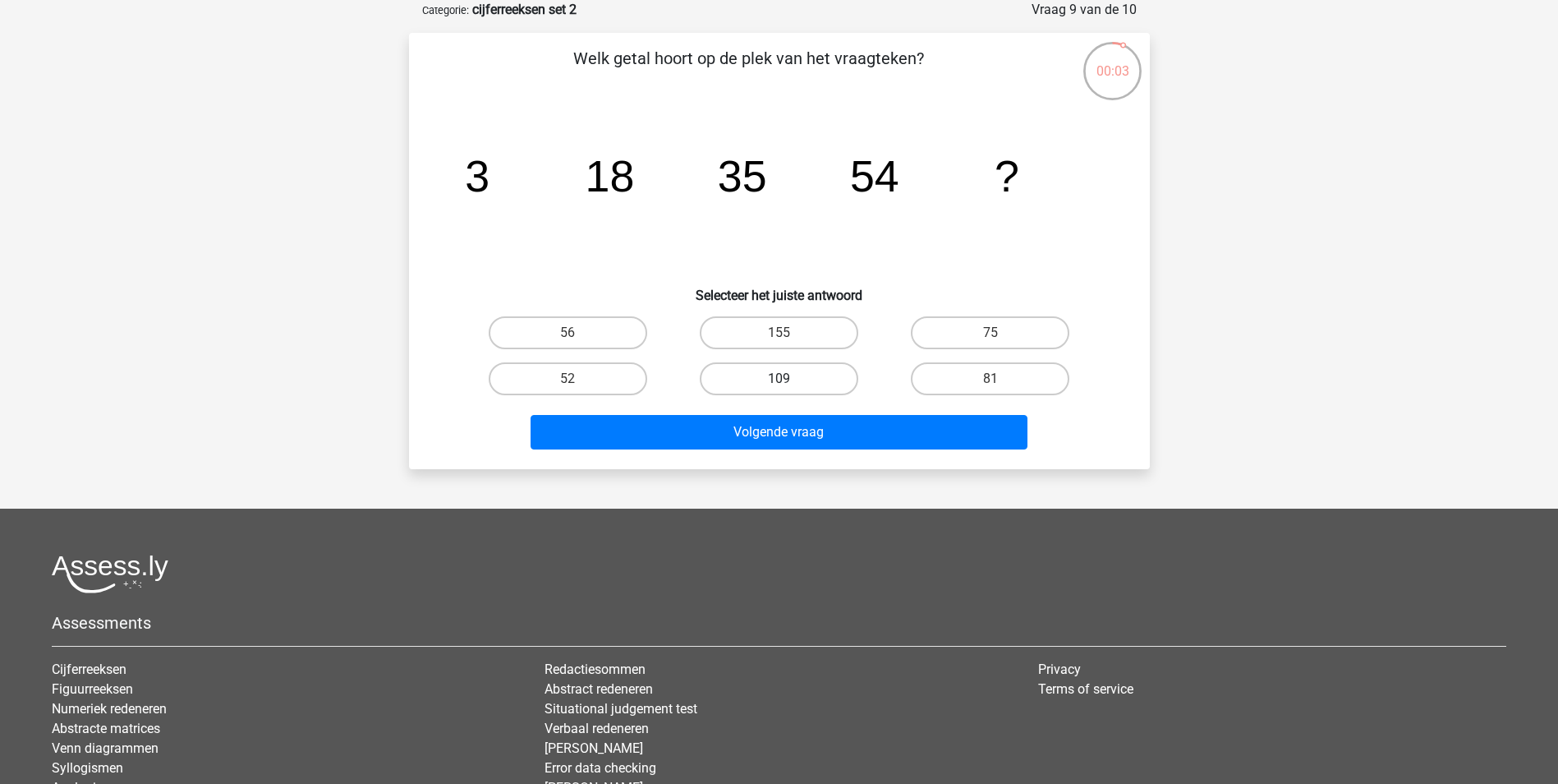
click at [824, 374] on label "109" at bounding box center [779, 379] width 158 height 33
click at [790, 379] on input "109" at bounding box center [784, 384] width 11 height 11
radio input "true"
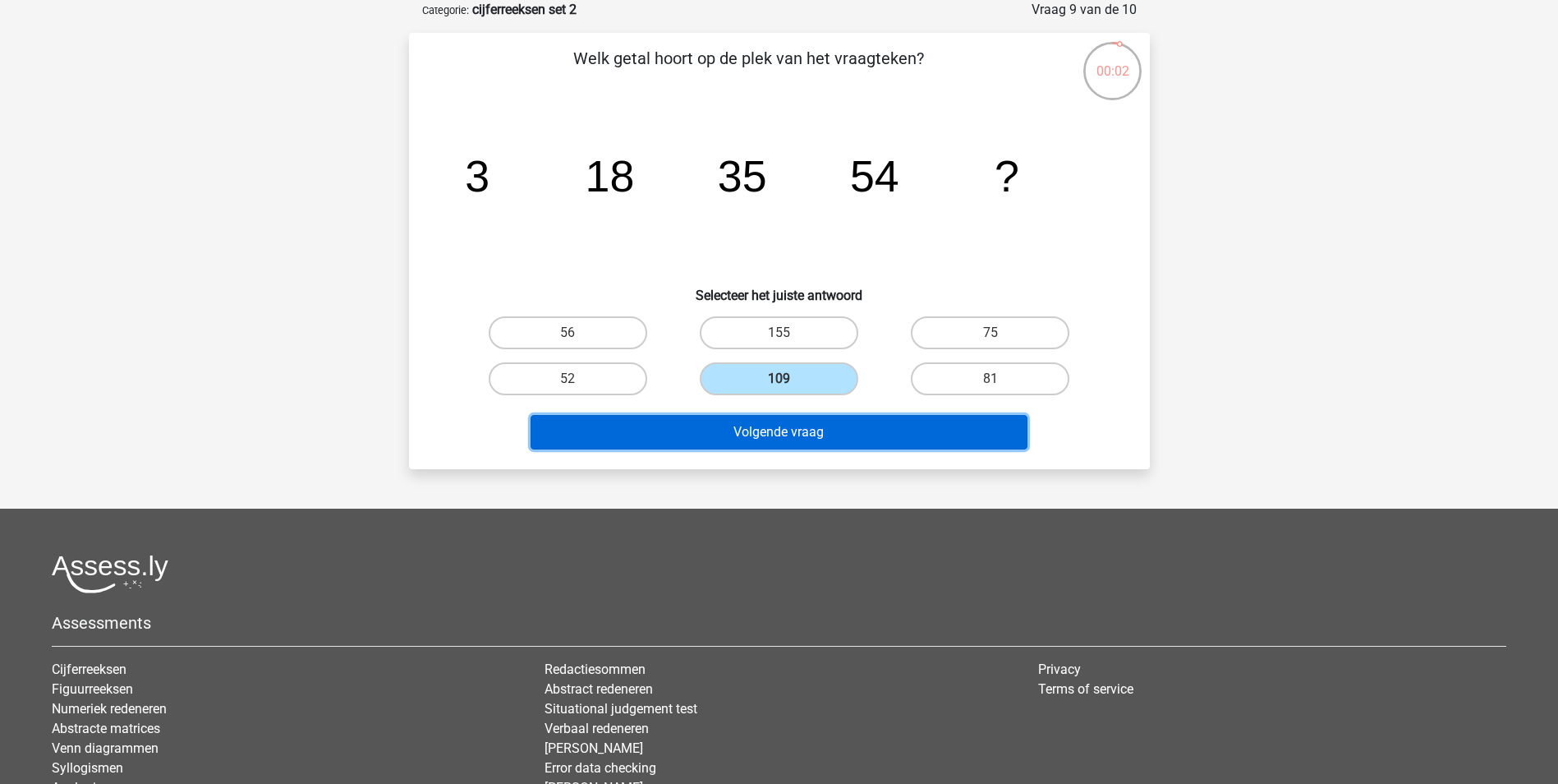
drag, startPoint x: 820, startPoint y: 432, endPoint x: 831, endPoint y: 431, distance: 11.0
click at [821, 431] on button "Volgende vraag" at bounding box center [779, 432] width 497 height 35
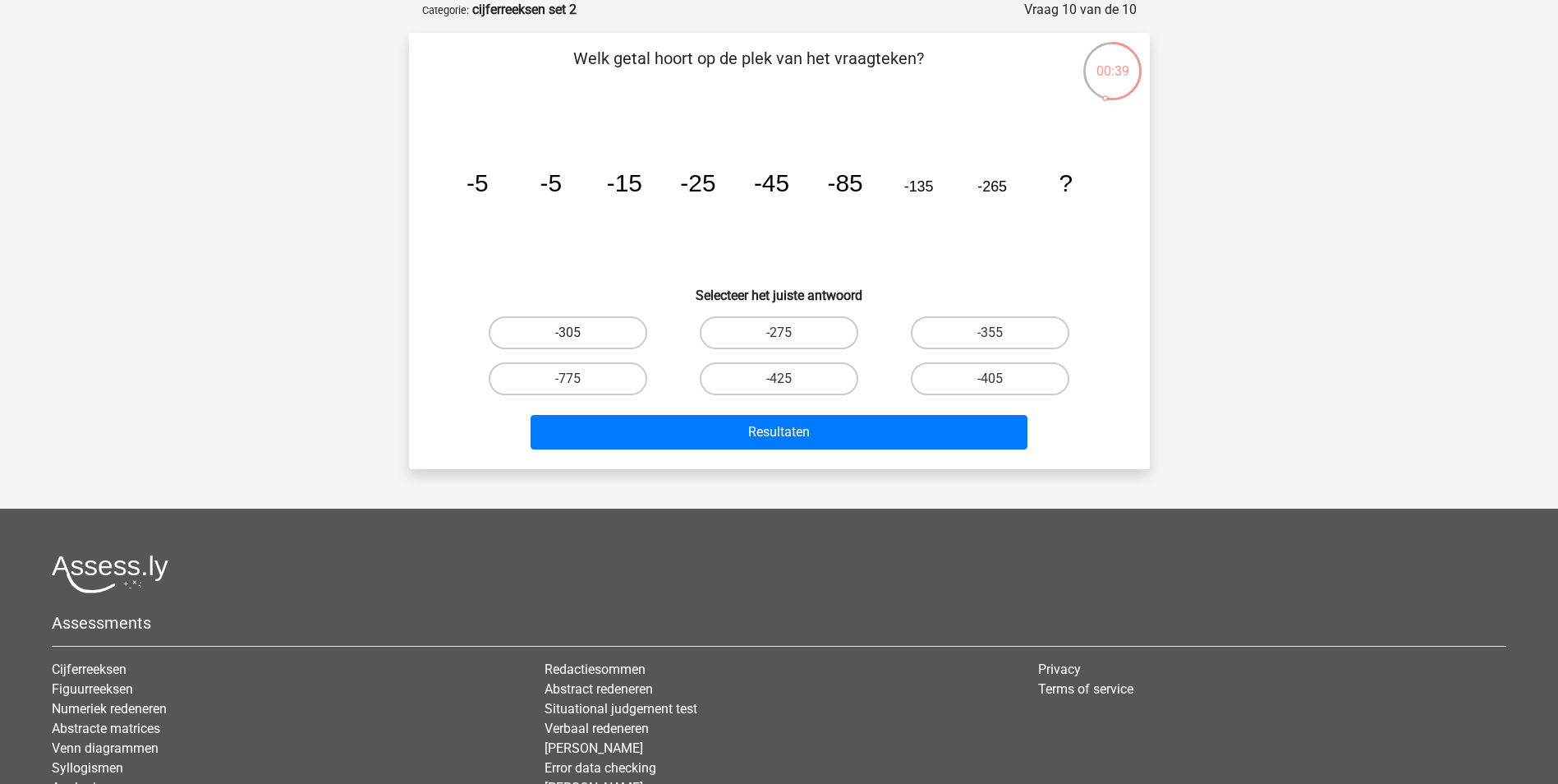
click at [576, 326] on label "-305" at bounding box center [567, 333] width 158 height 33
click at [576, 333] on input "-305" at bounding box center [573, 338] width 11 height 11
radio input "true"
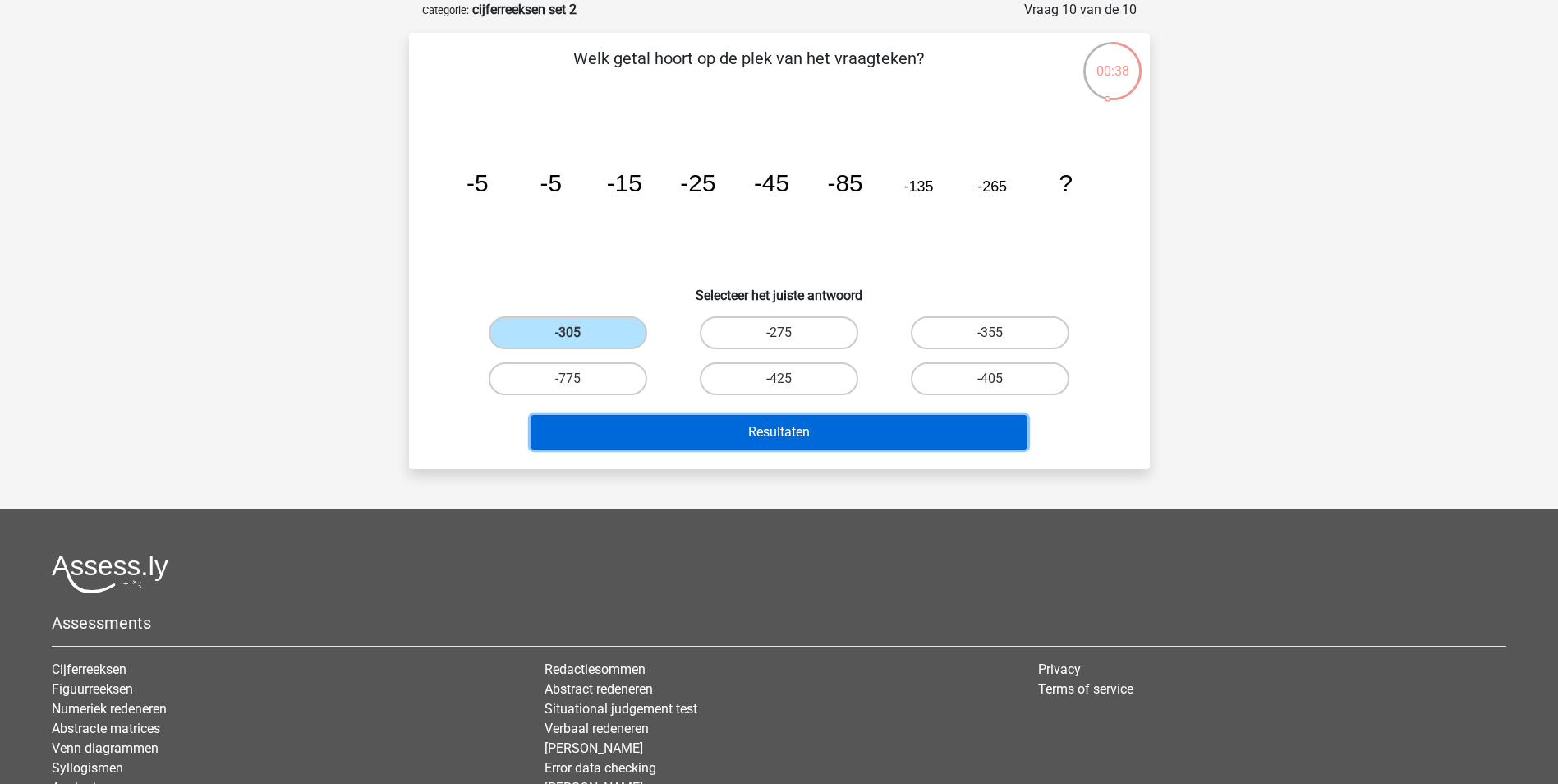
click at [852, 424] on button "Resultaten" at bounding box center [779, 432] width 497 height 35
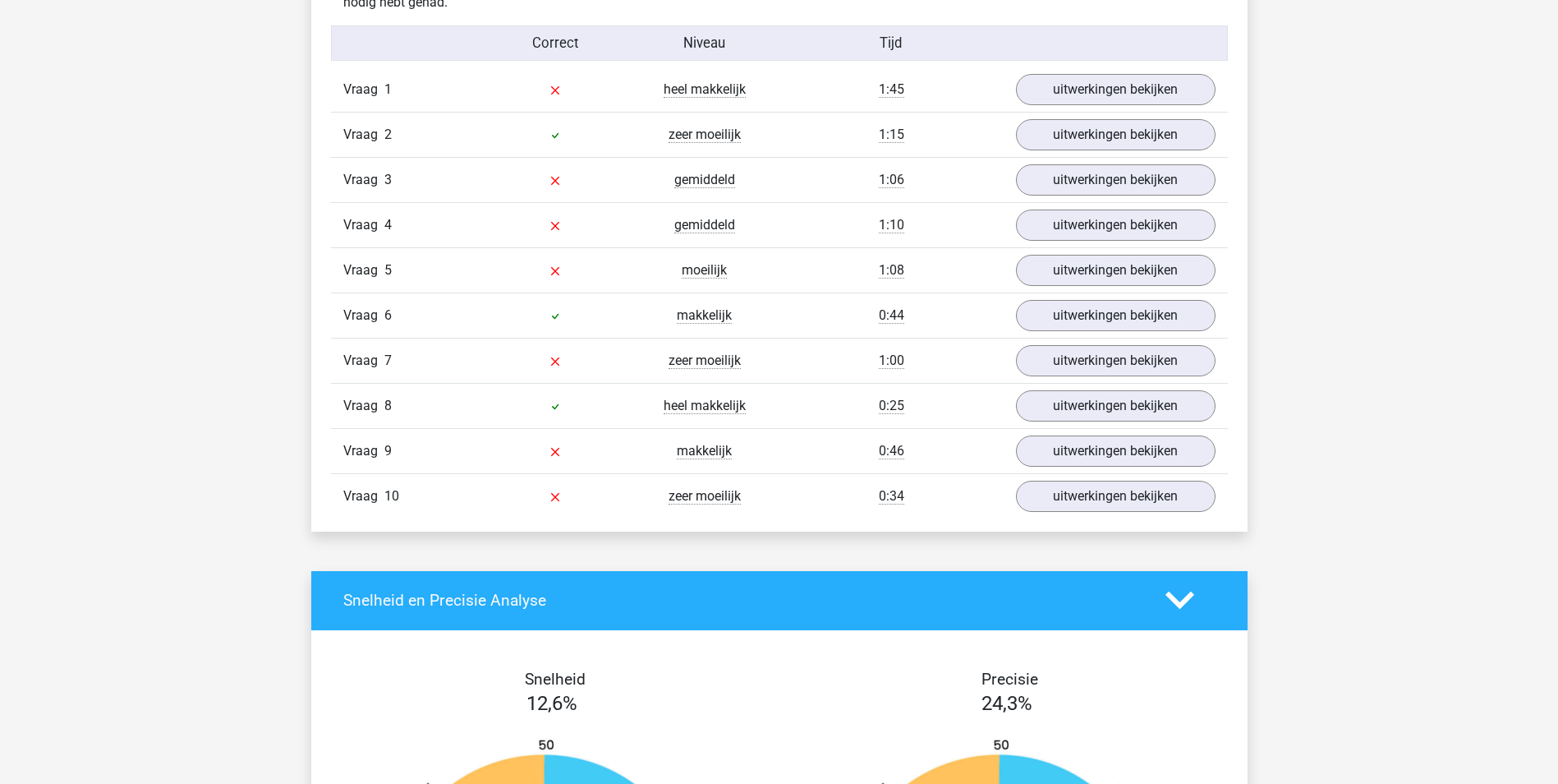
scroll to position [1068, 0]
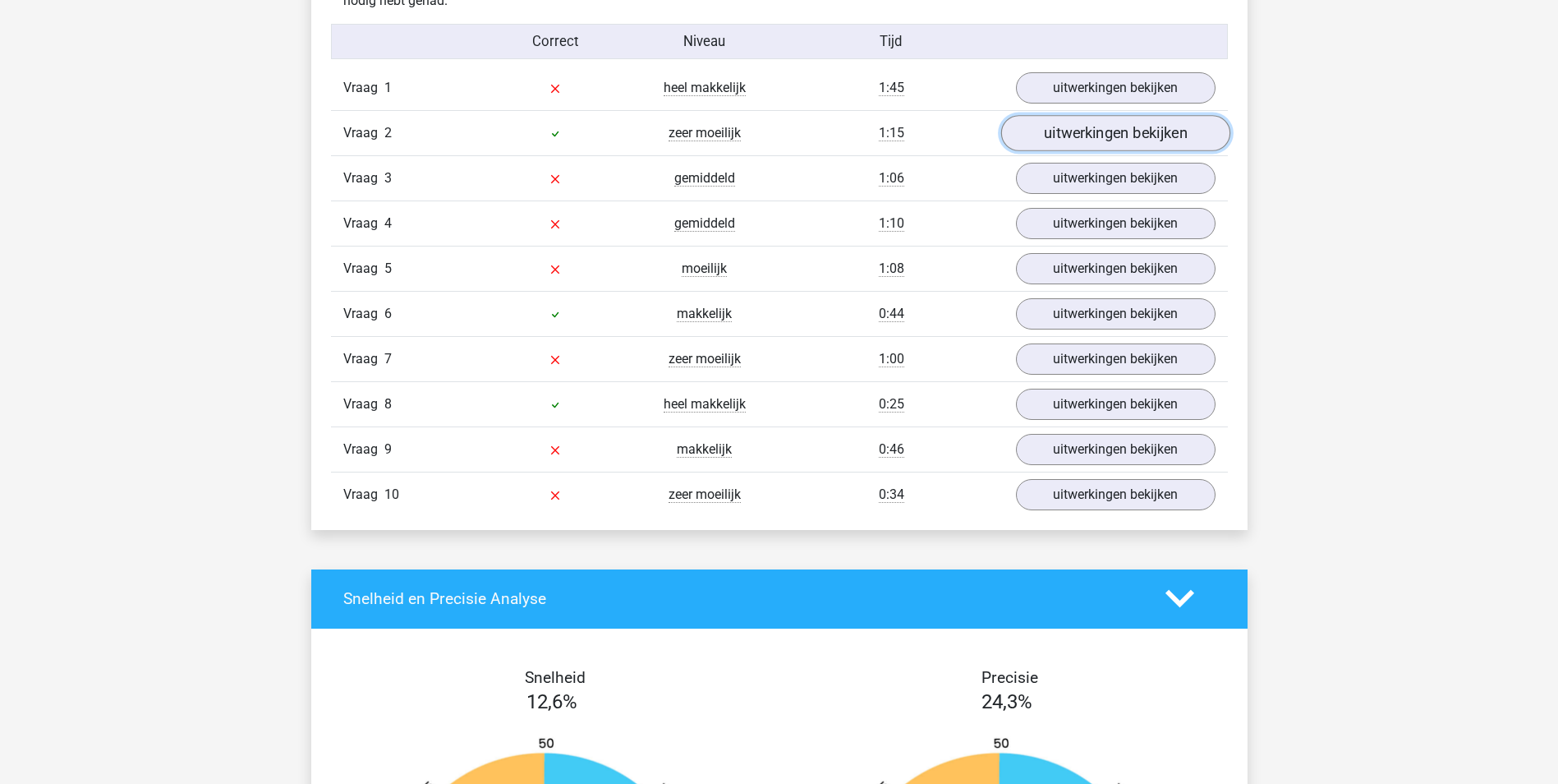
click at [1086, 132] on link "uitwerkingen bekijken" at bounding box center [1115, 134] width 230 height 37
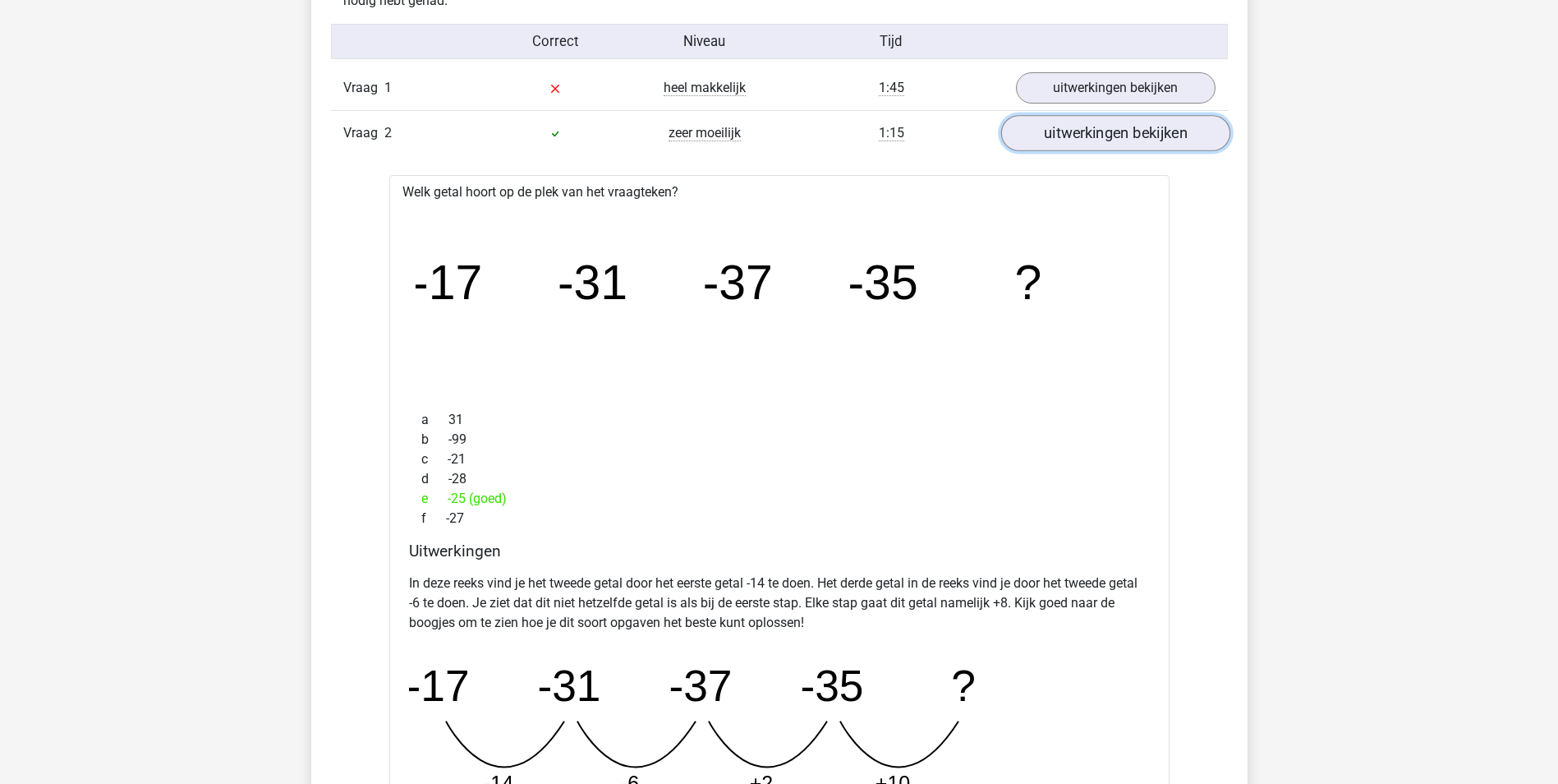
click at [1086, 132] on link "uitwerkingen bekijken" at bounding box center [1115, 134] width 230 height 37
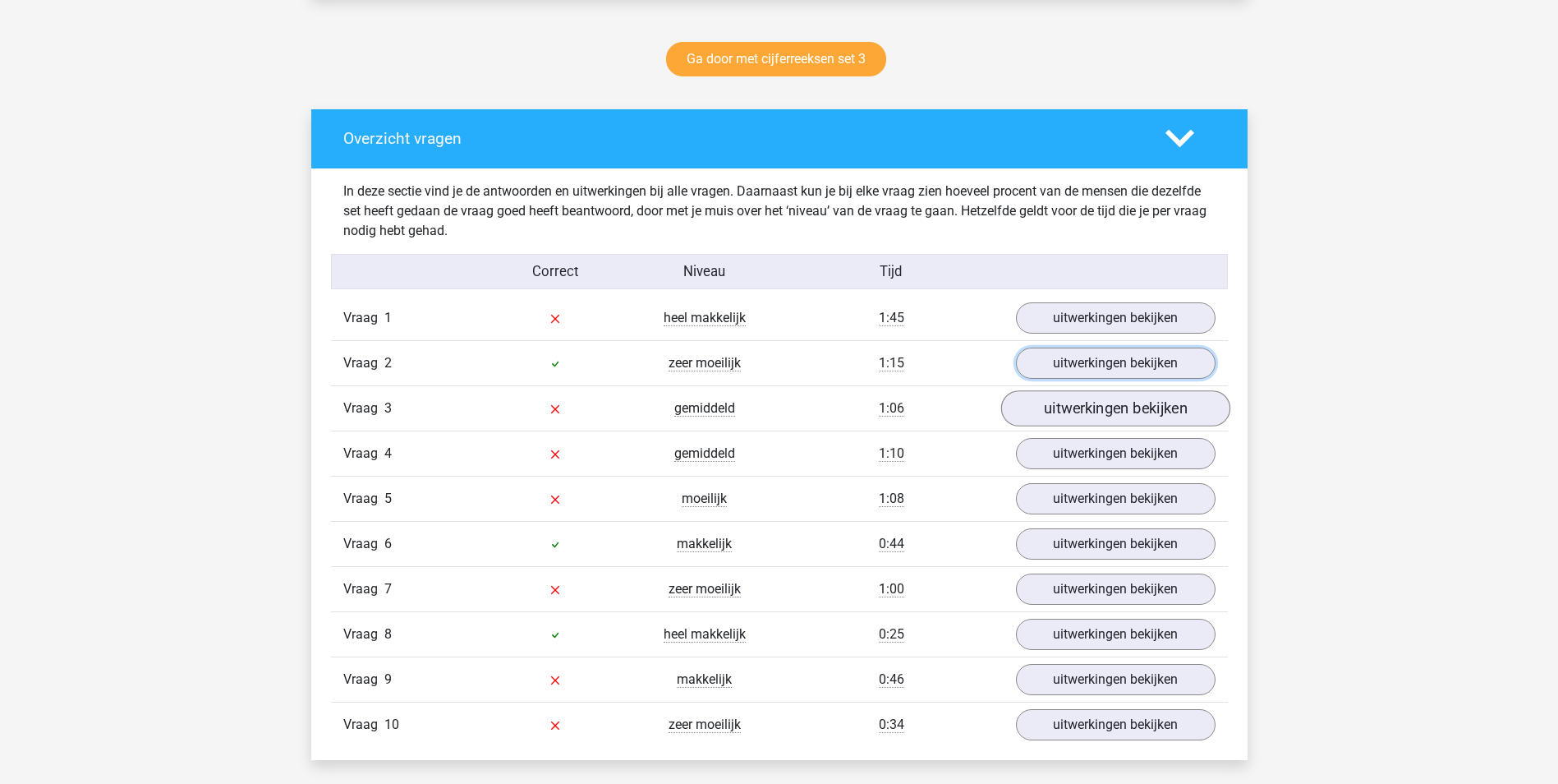
scroll to position [822, 0]
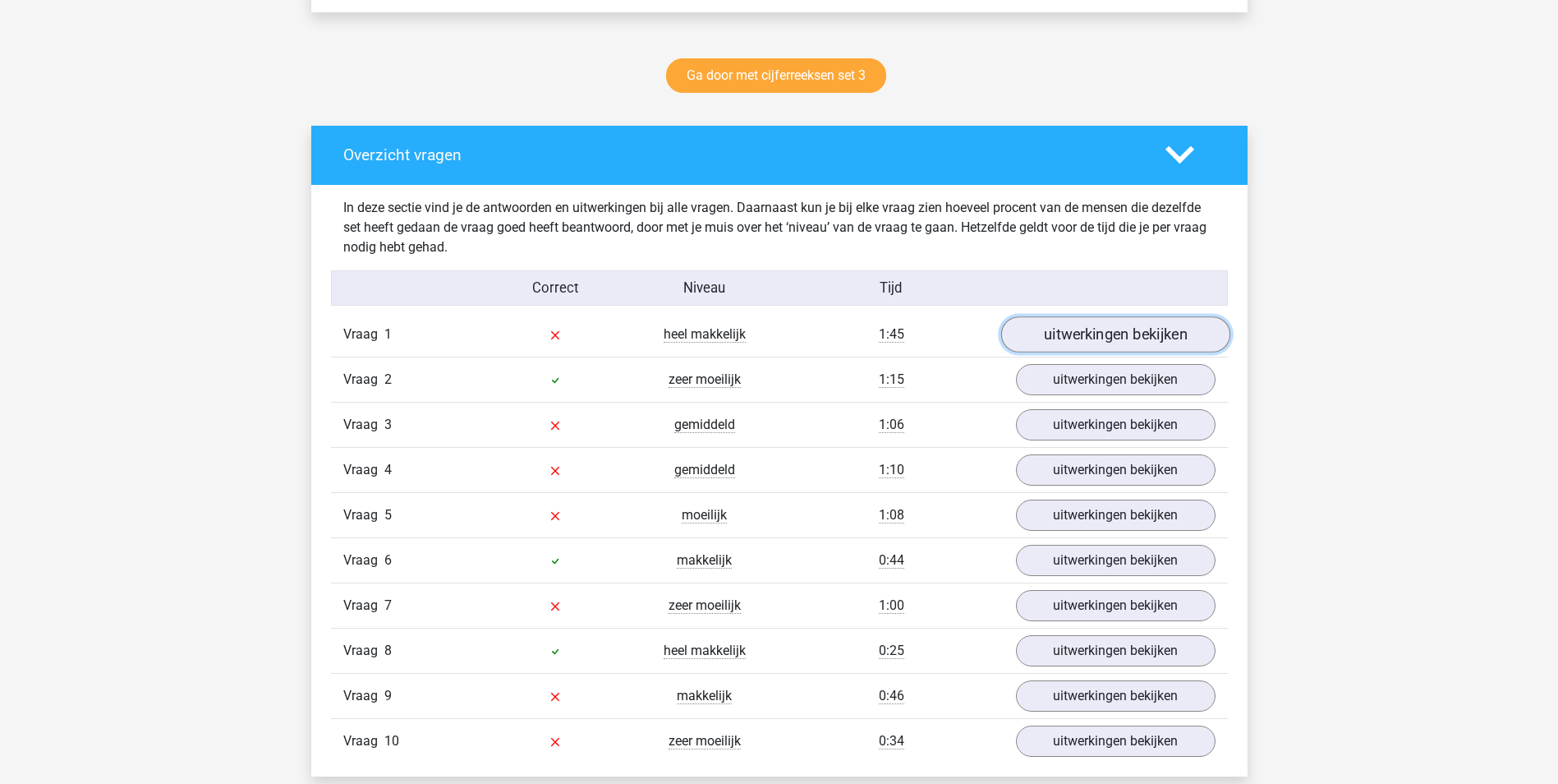
click at [1091, 337] on link "uitwerkingen bekijken" at bounding box center [1115, 335] width 230 height 37
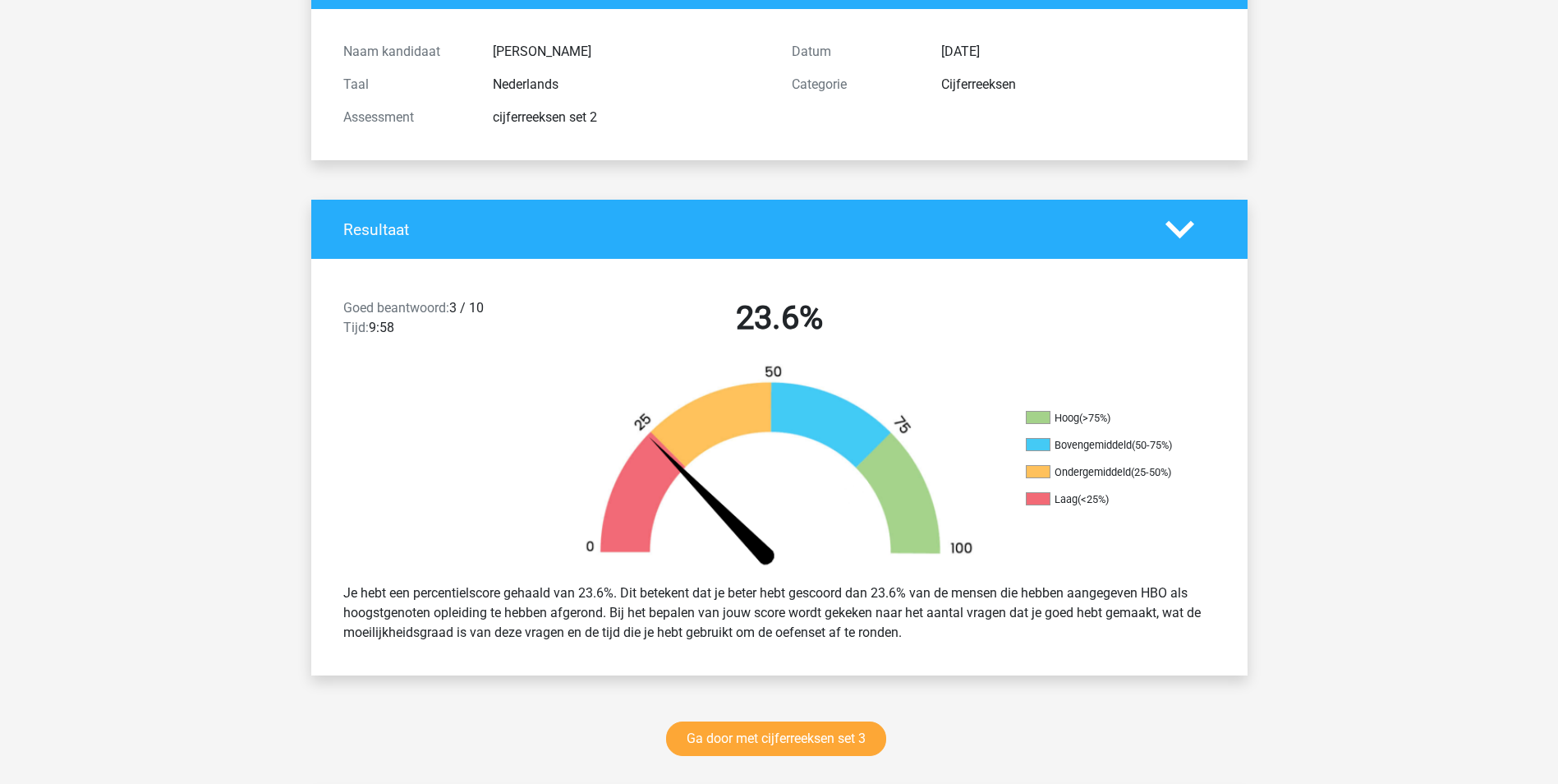
scroll to position [82, 0]
